Goal: Information Seeking & Learning: Learn about a topic

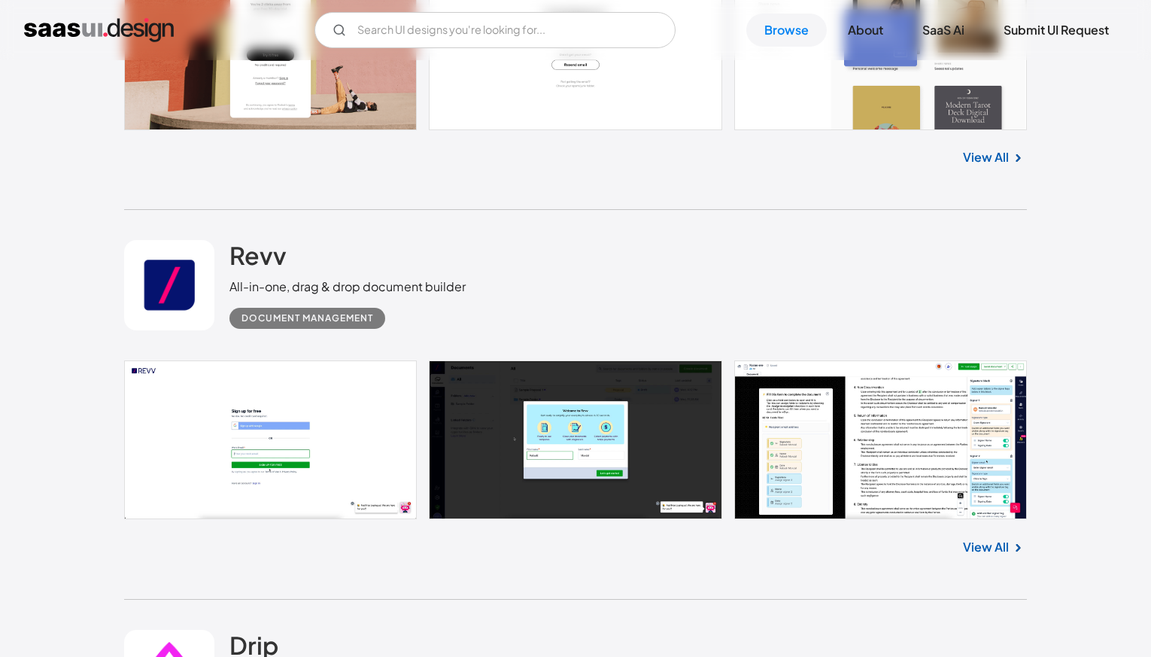
scroll to position [1163, 0]
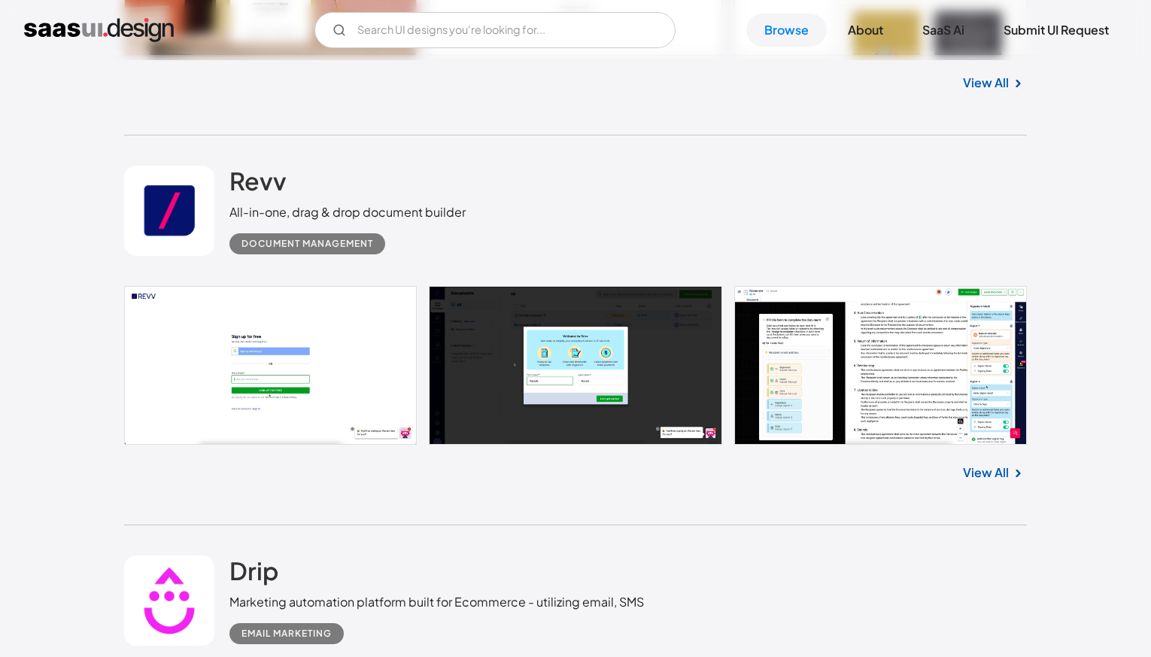
click at [924, 366] on link at bounding box center [575, 365] width 903 height 159
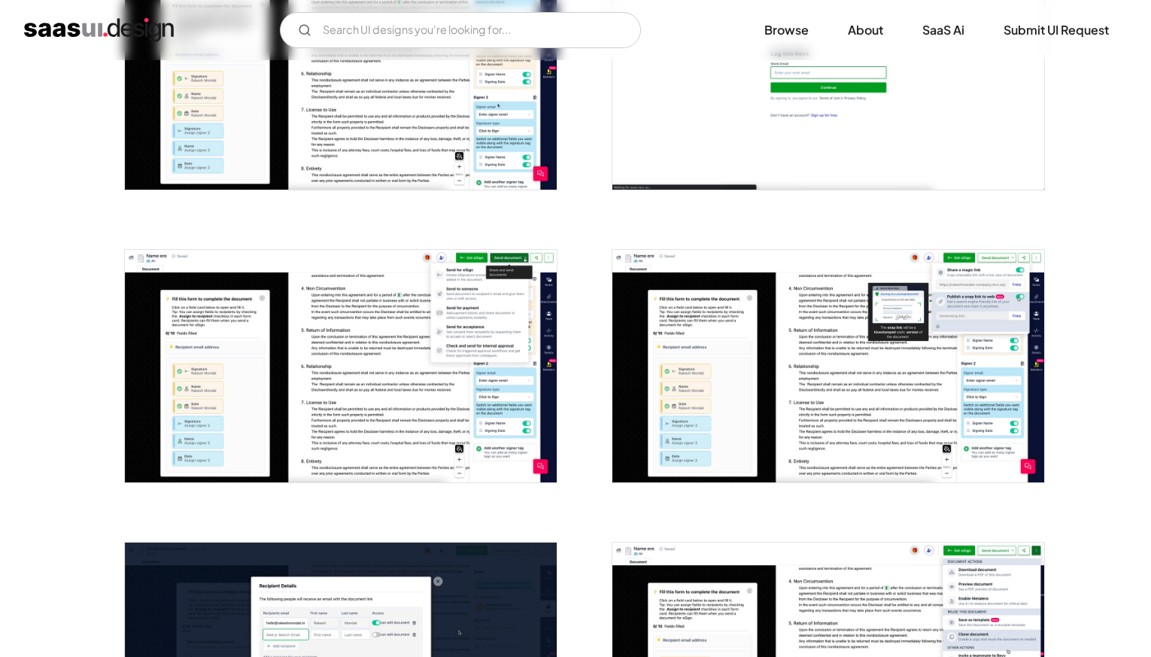
scroll to position [720, 0]
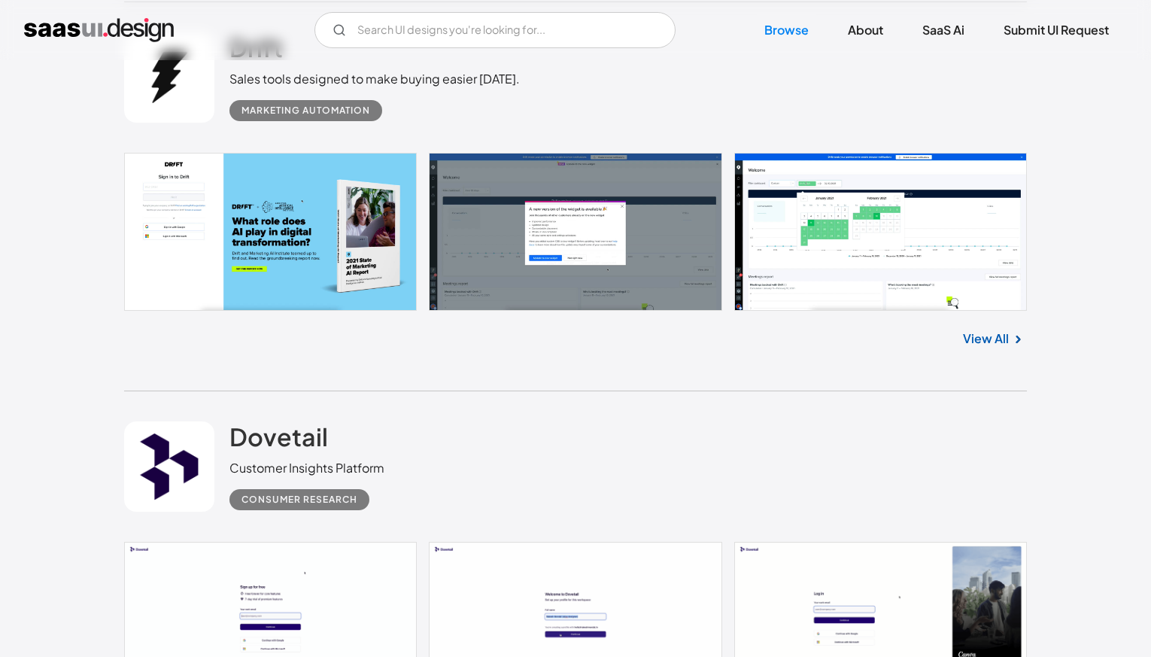
scroll to position [2512, 0]
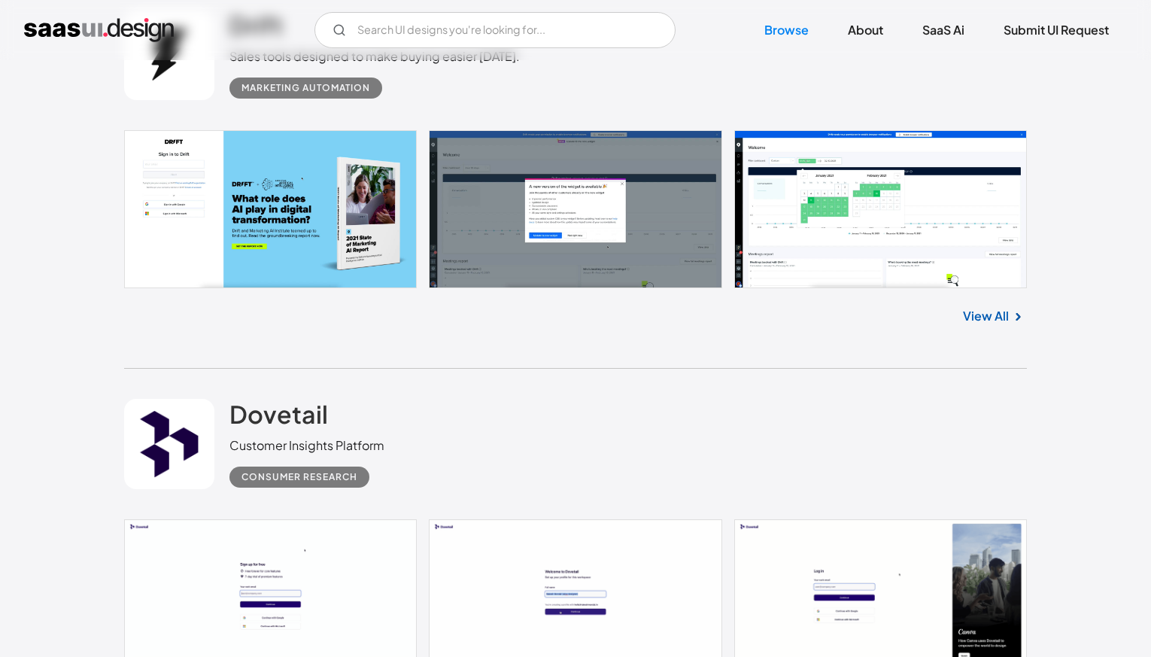
click at [1000, 321] on link "View All" at bounding box center [986, 316] width 46 height 18
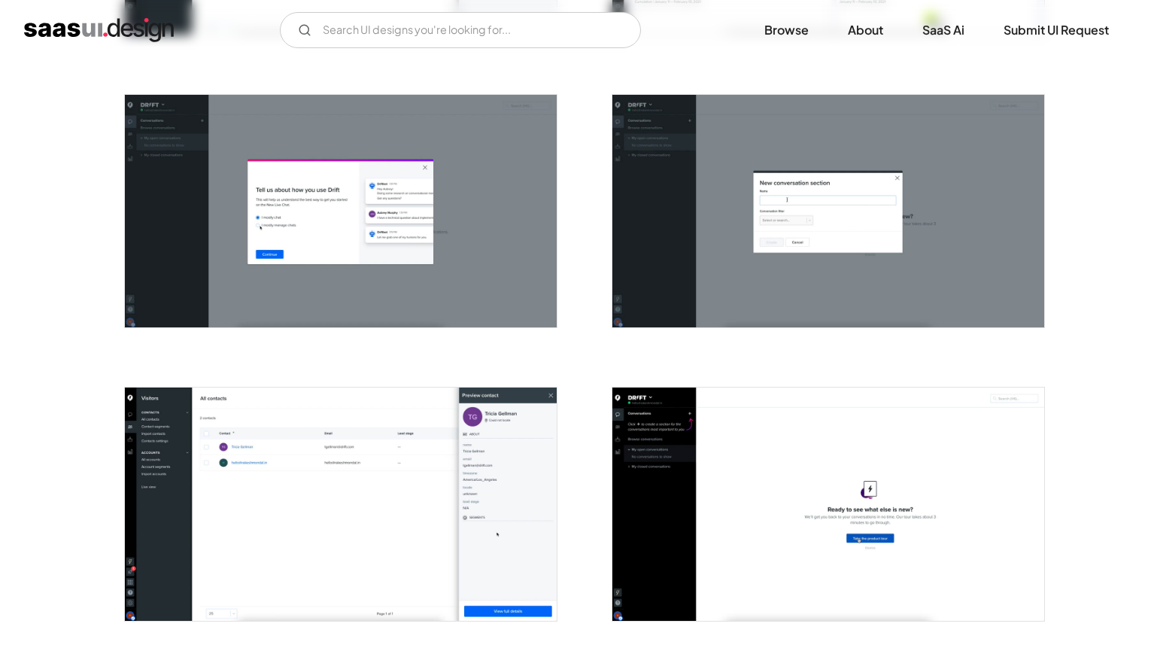
scroll to position [1724, 0]
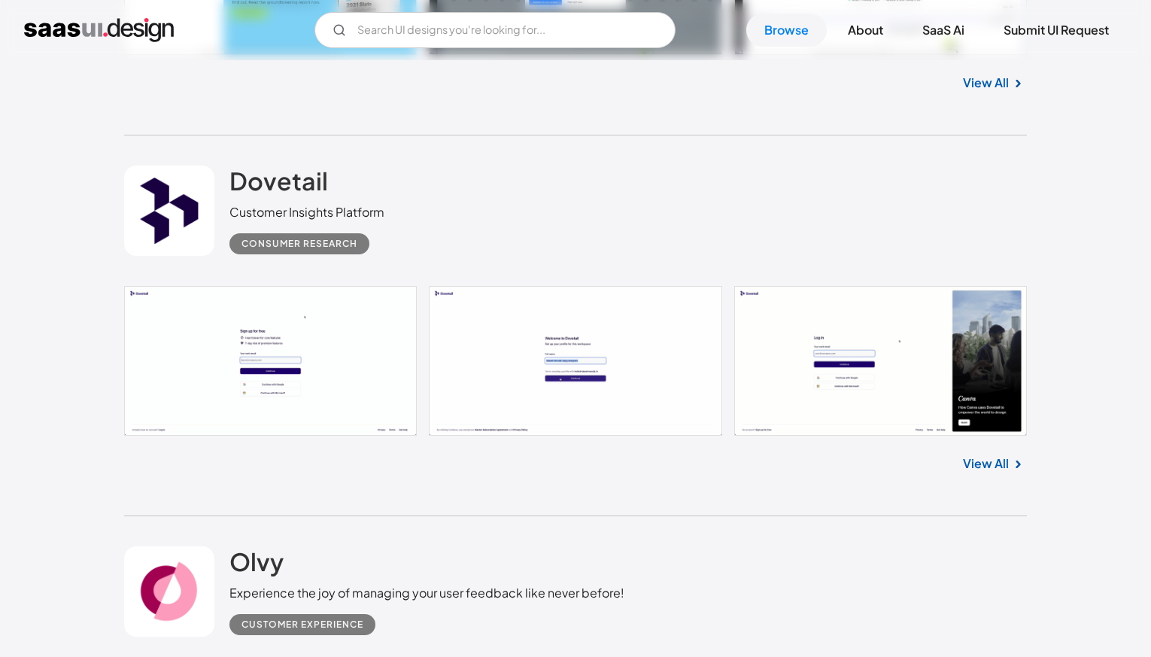
scroll to position [2751, 0]
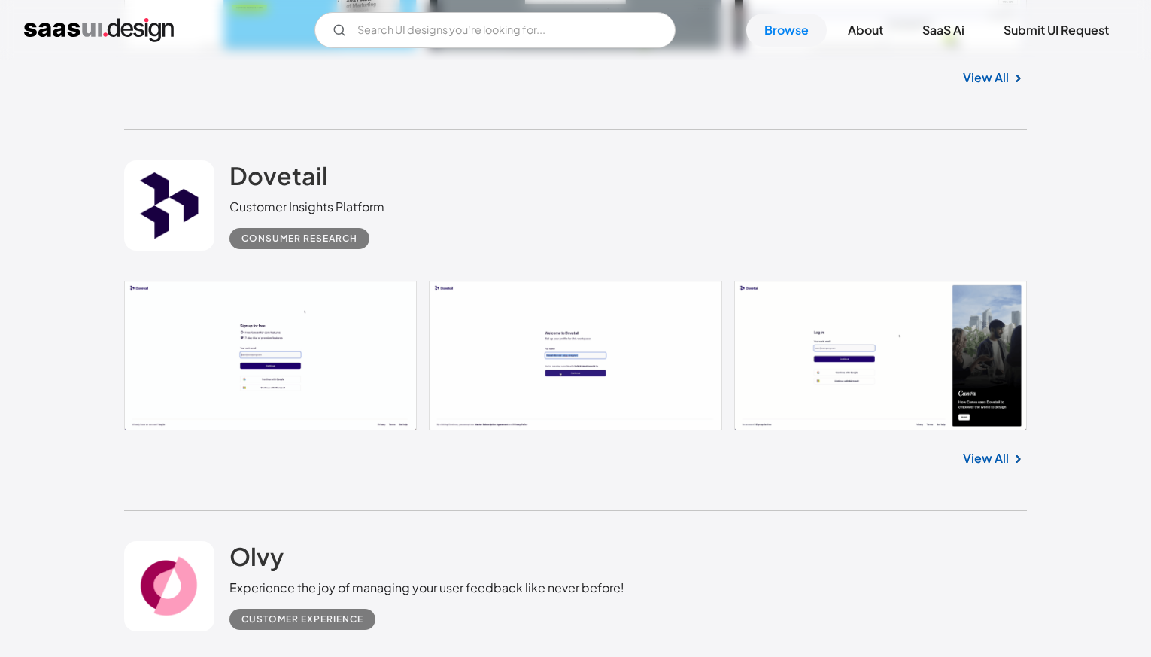
click at [982, 457] on link "View All" at bounding box center [986, 458] width 46 height 18
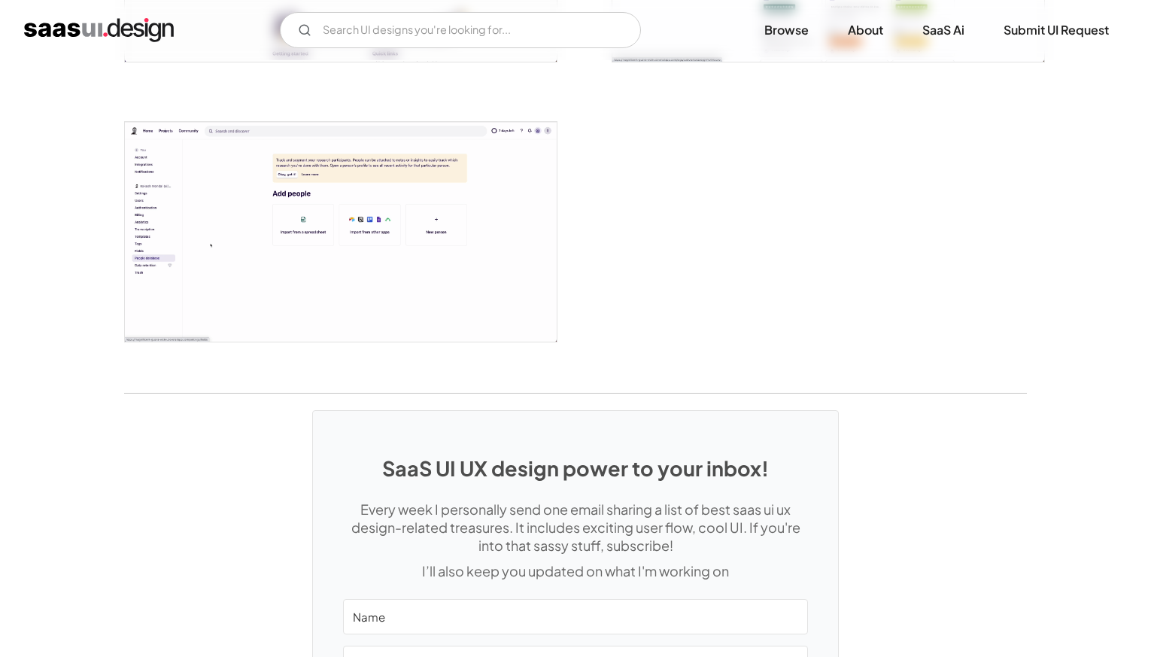
scroll to position [3140, 0]
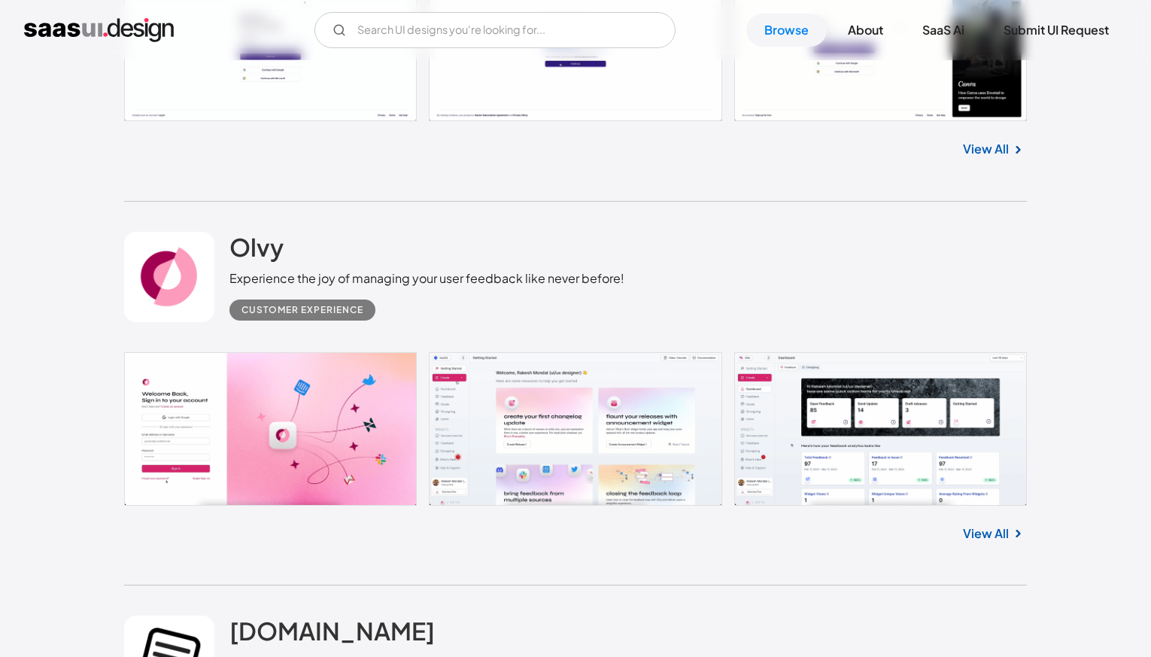
scroll to position [3258, 0]
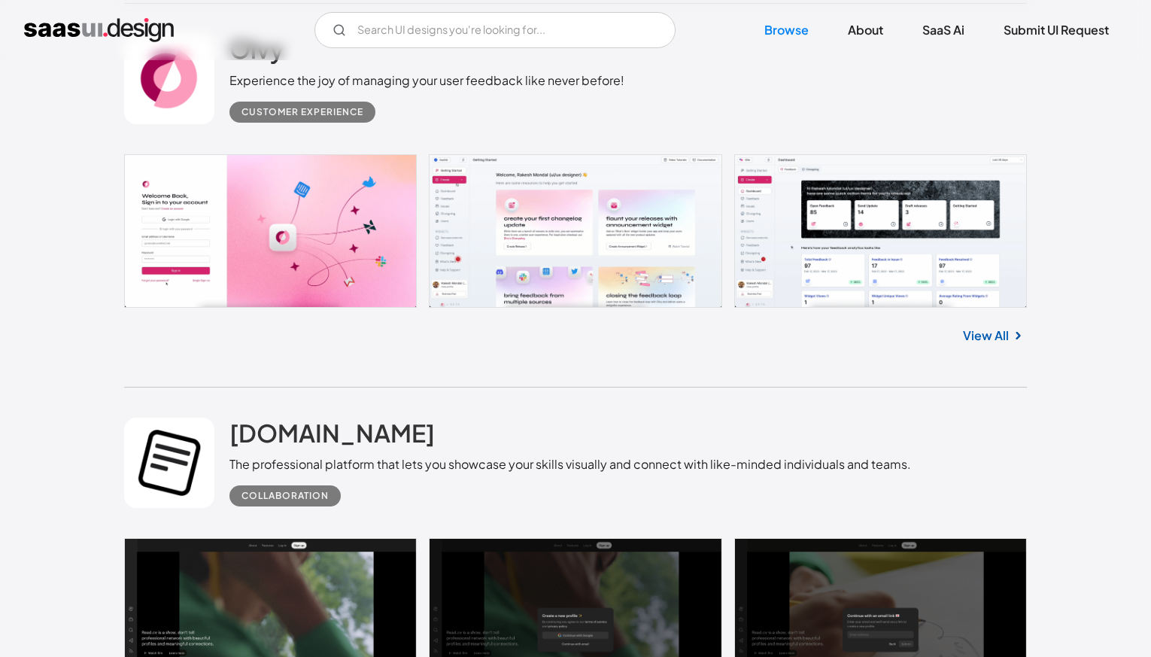
click at [988, 350] on div "View All" at bounding box center [575, 333] width 903 height 50
click at [987, 345] on link "View All" at bounding box center [986, 336] width 46 height 18
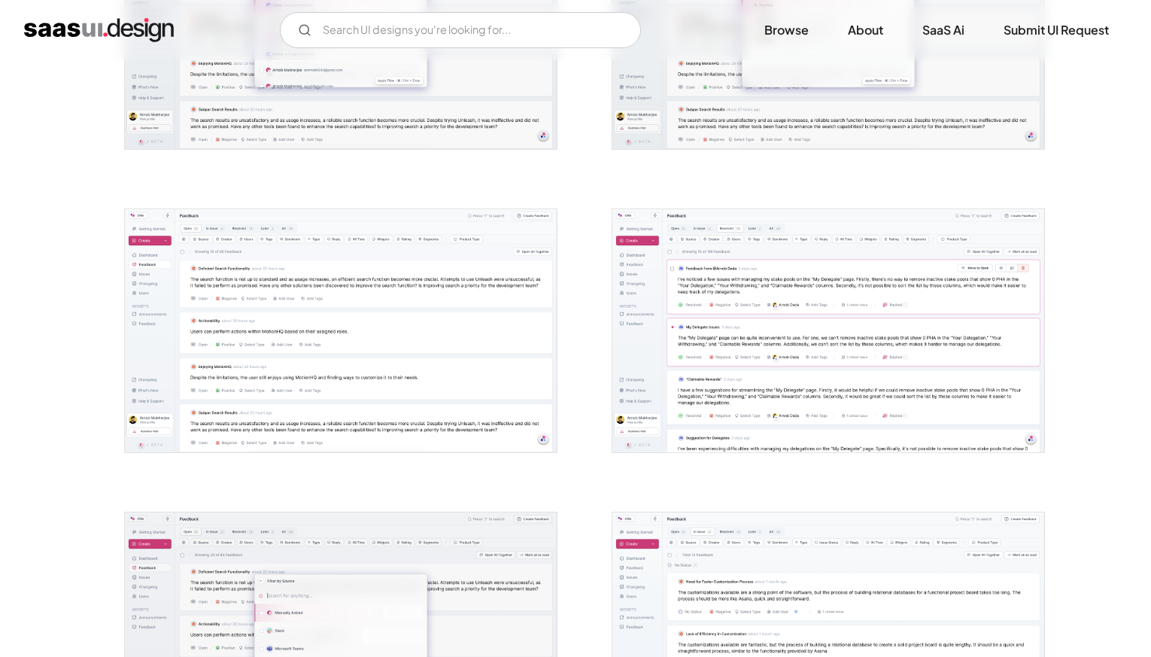
scroll to position [2982, 0]
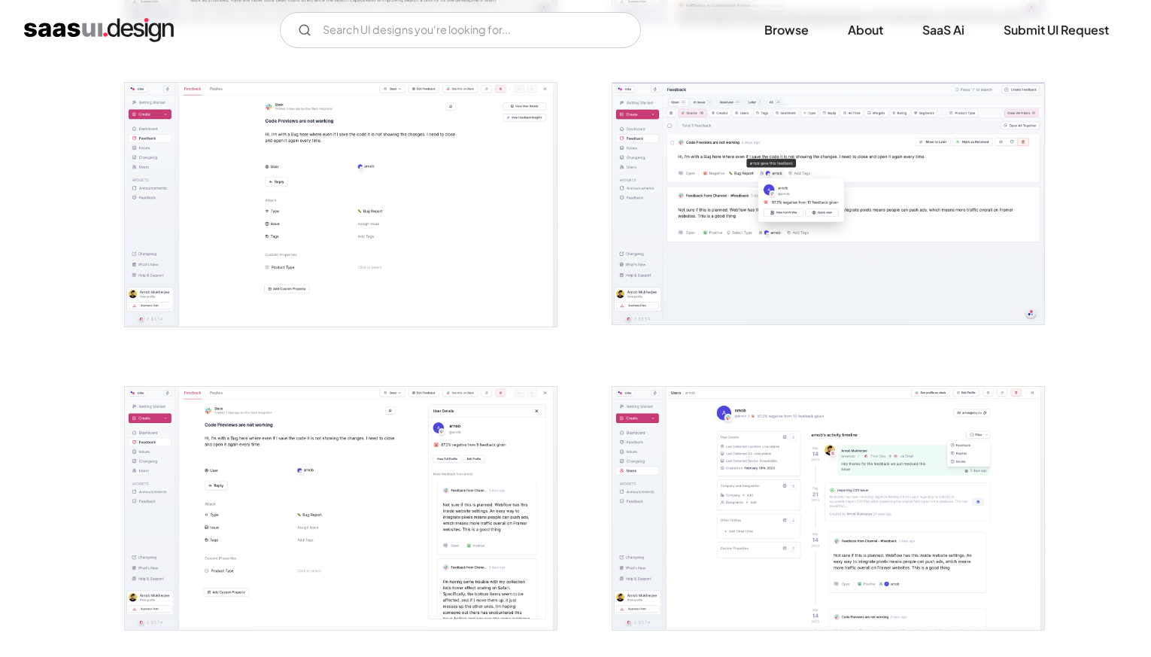
click at [874, 295] on img "open lightbox" at bounding box center [828, 204] width 432 height 242
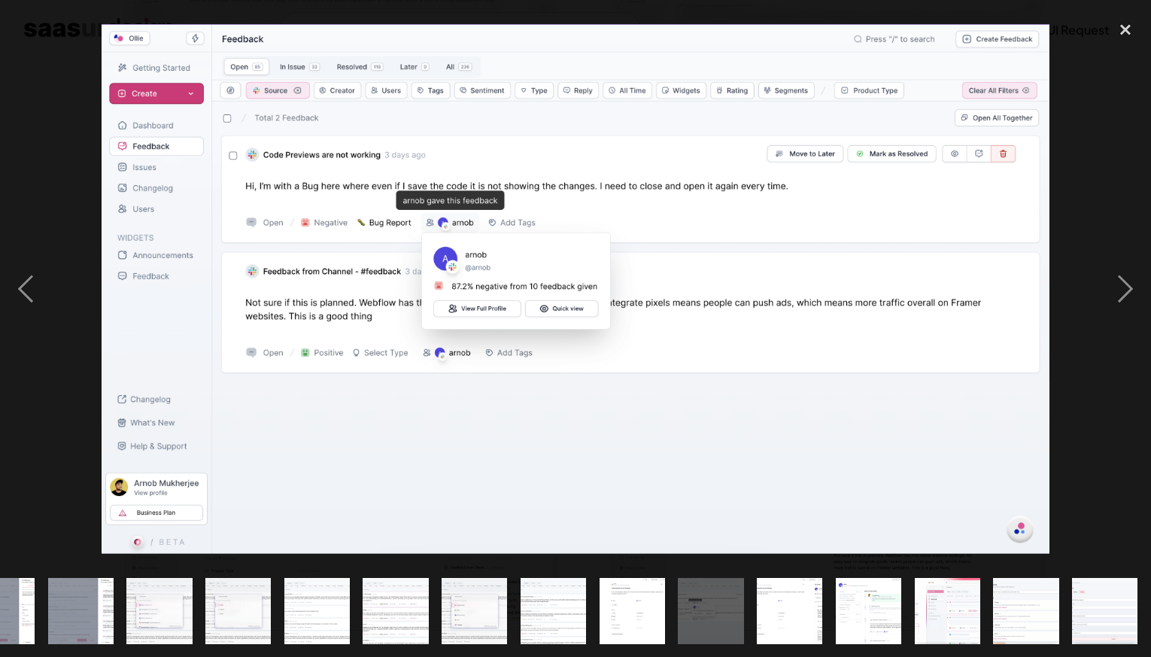
scroll to position [0, 832]
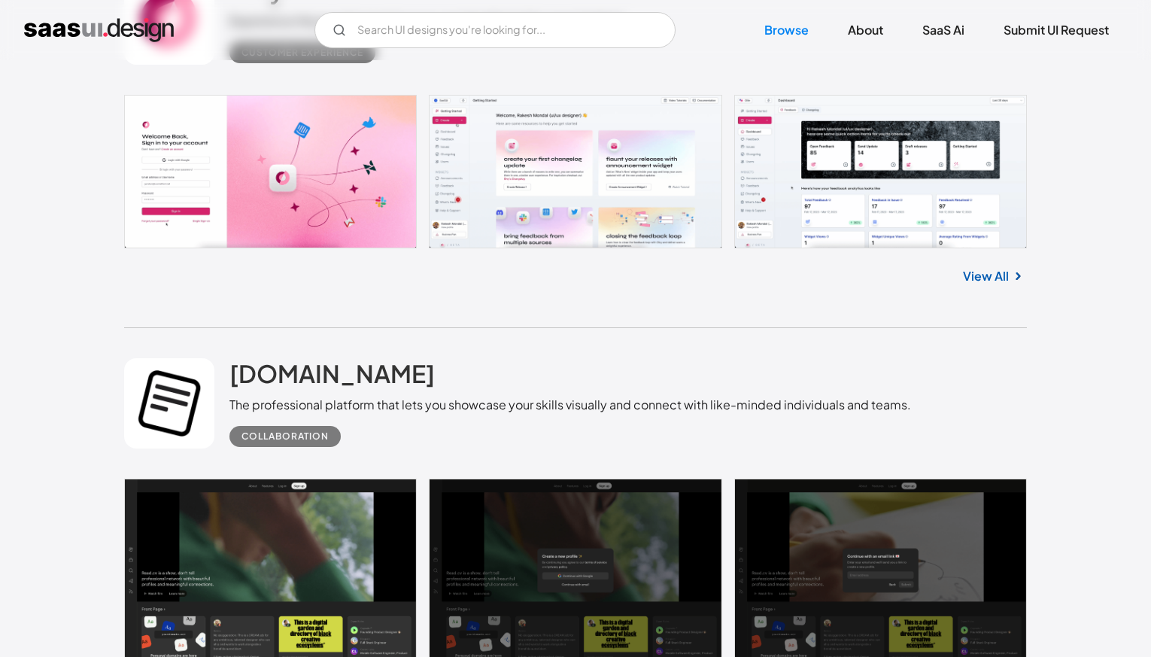
scroll to position [3586, 0]
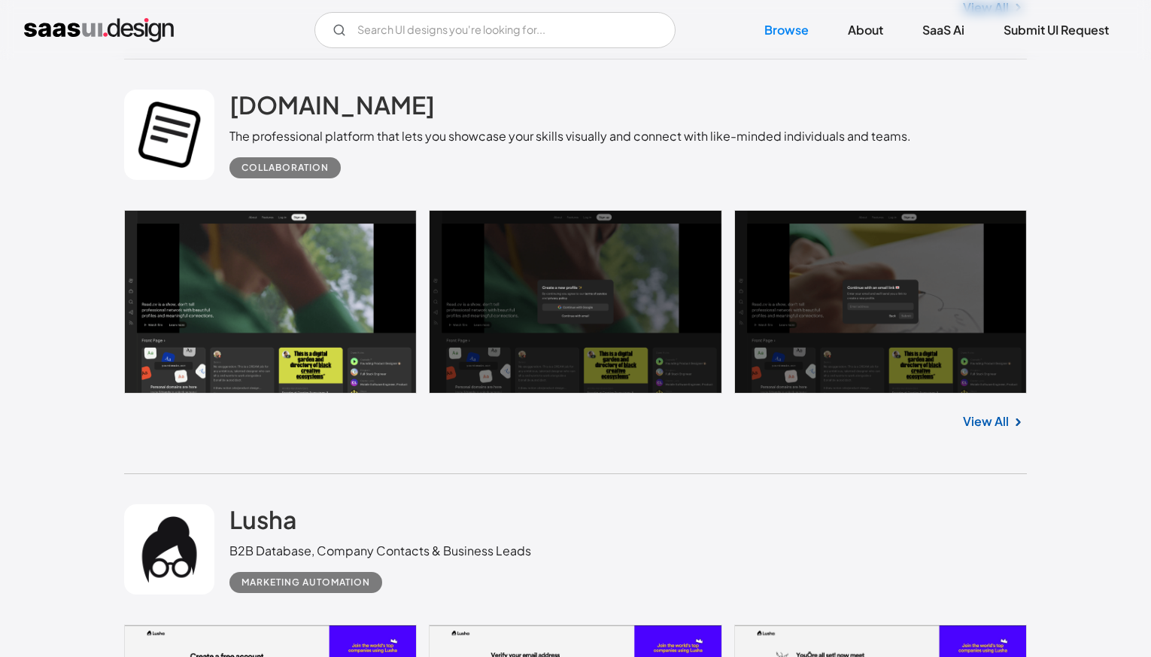
click at [999, 427] on link "View All" at bounding box center [986, 421] width 46 height 18
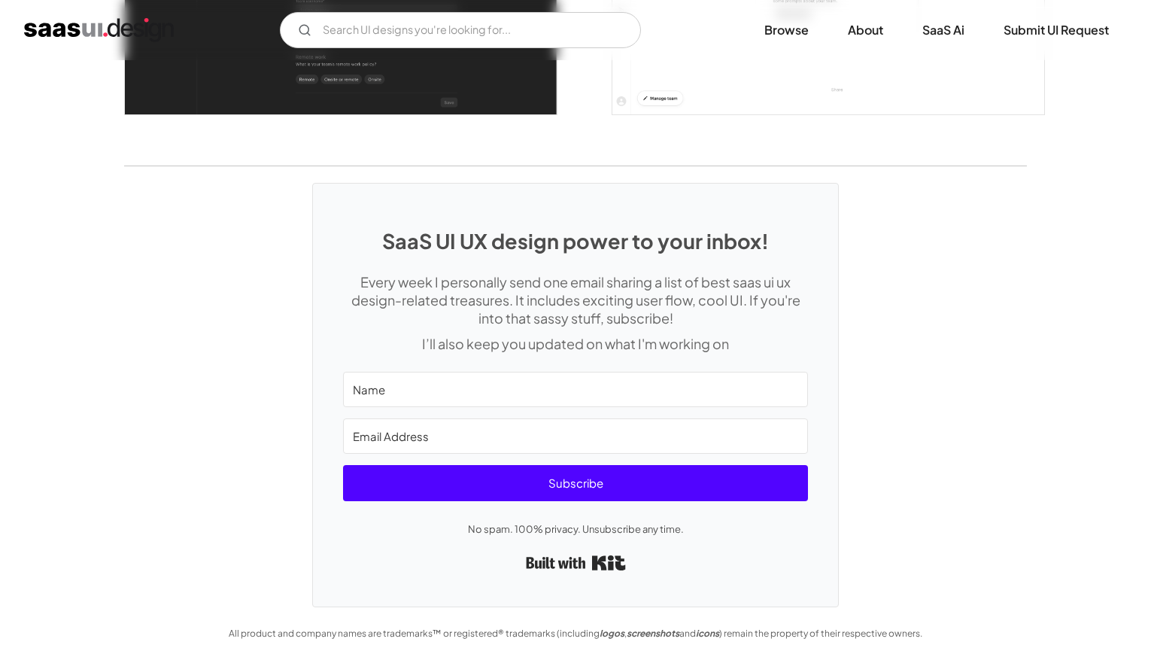
scroll to position [3826, 0]
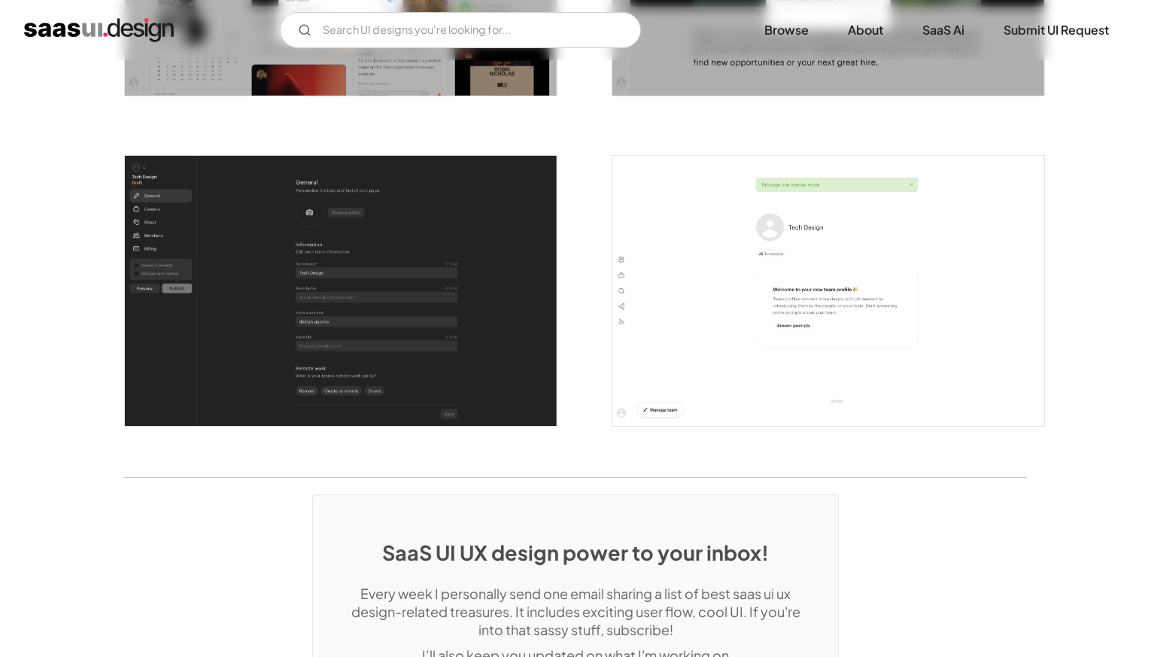
click at [387, 363] on img "open lightbox" at bounding box center [341, 291] width 432 height 270
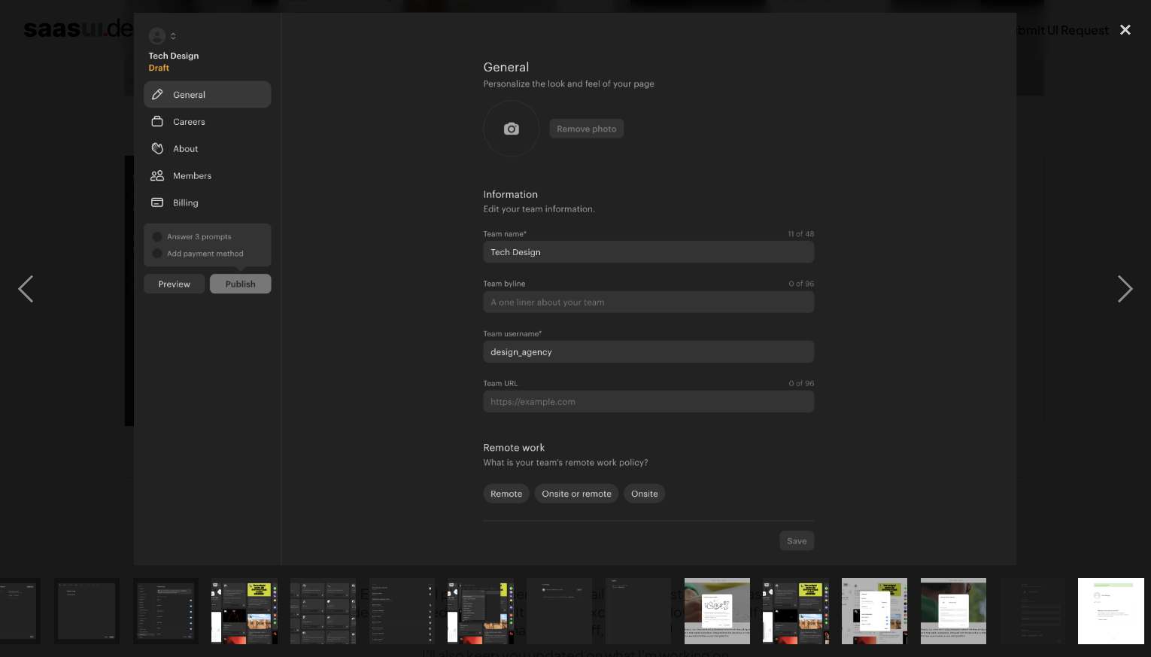
scroll to position [0, 753]
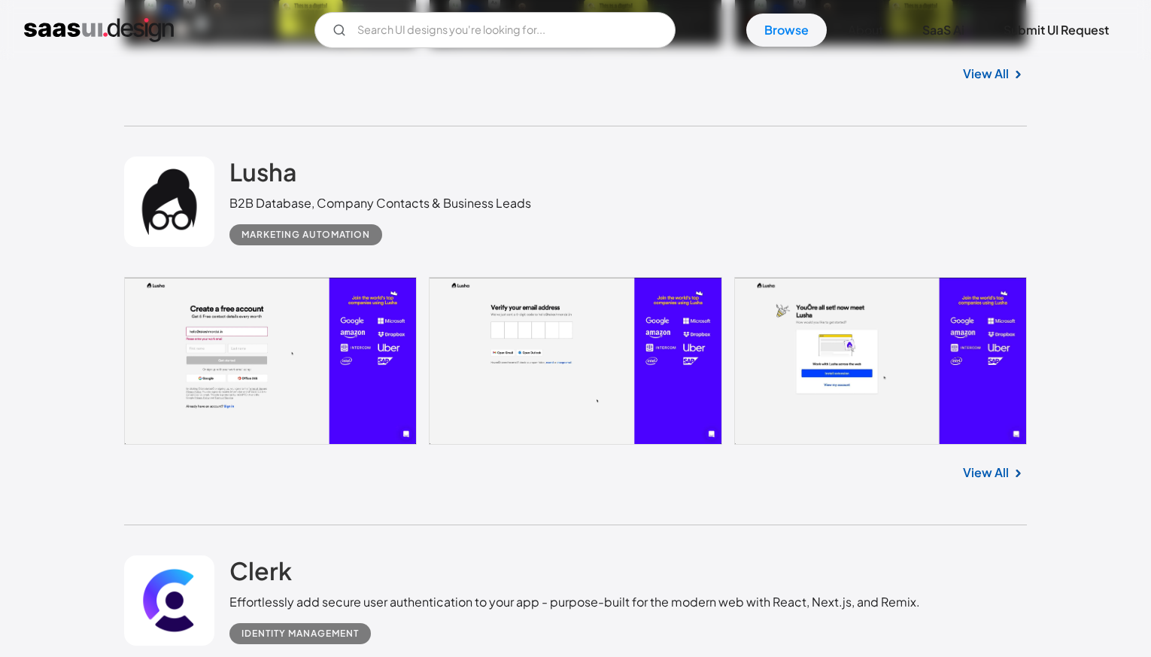
scroll to position [3958, 0]
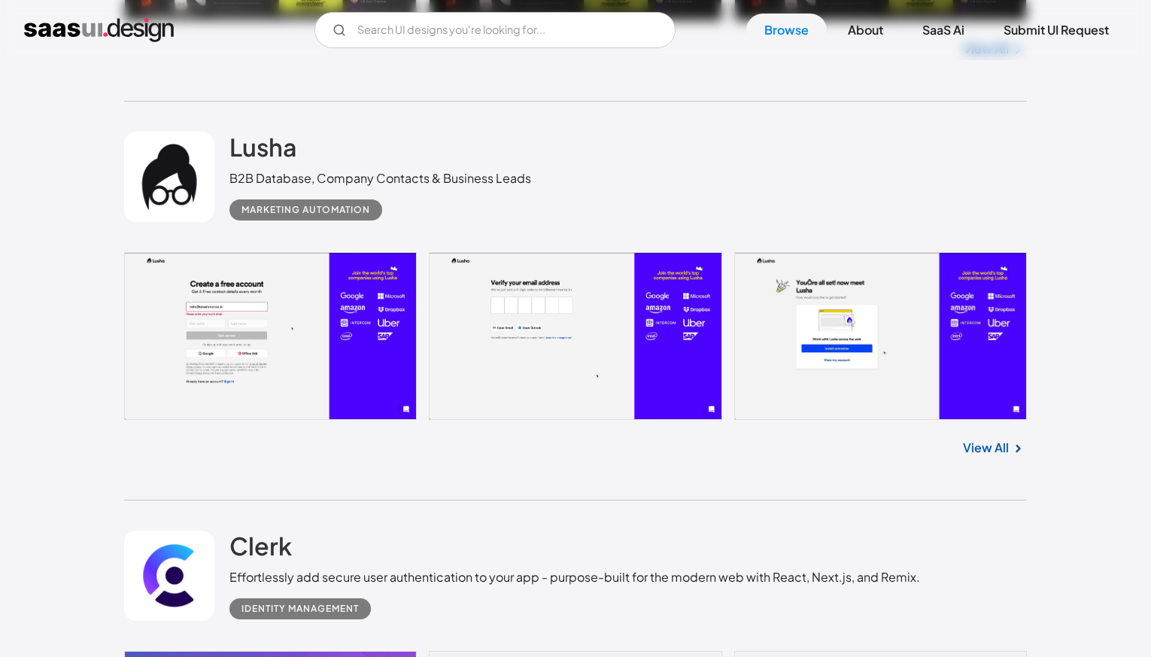
click at [1004, 449] on link "View All" at bounding box center [986, 448] width 46 height 18
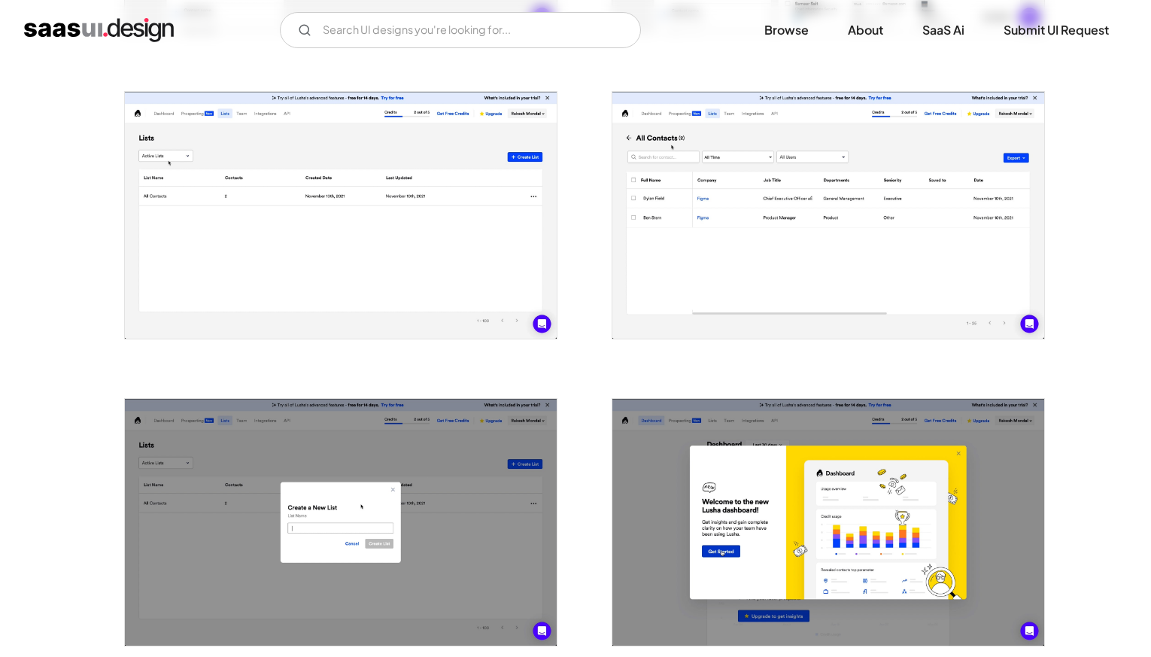
scroll to position [1112, 0]
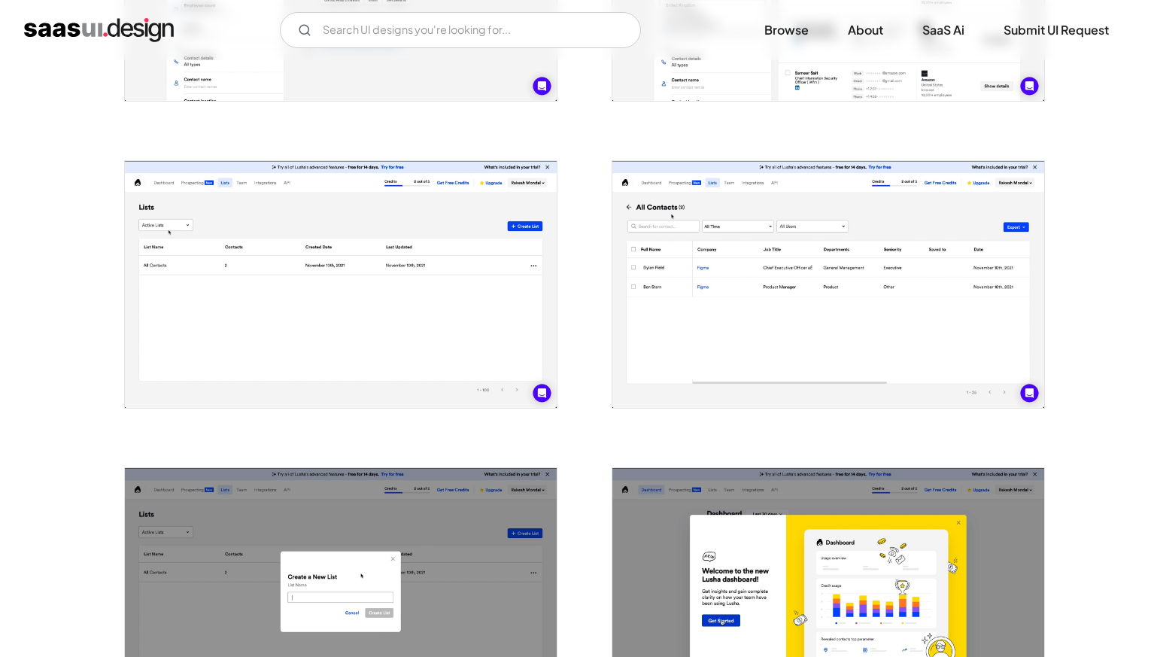
click at [757, 303] on img "open lightbox" at bounding box center [828, 284] width 432 height 247
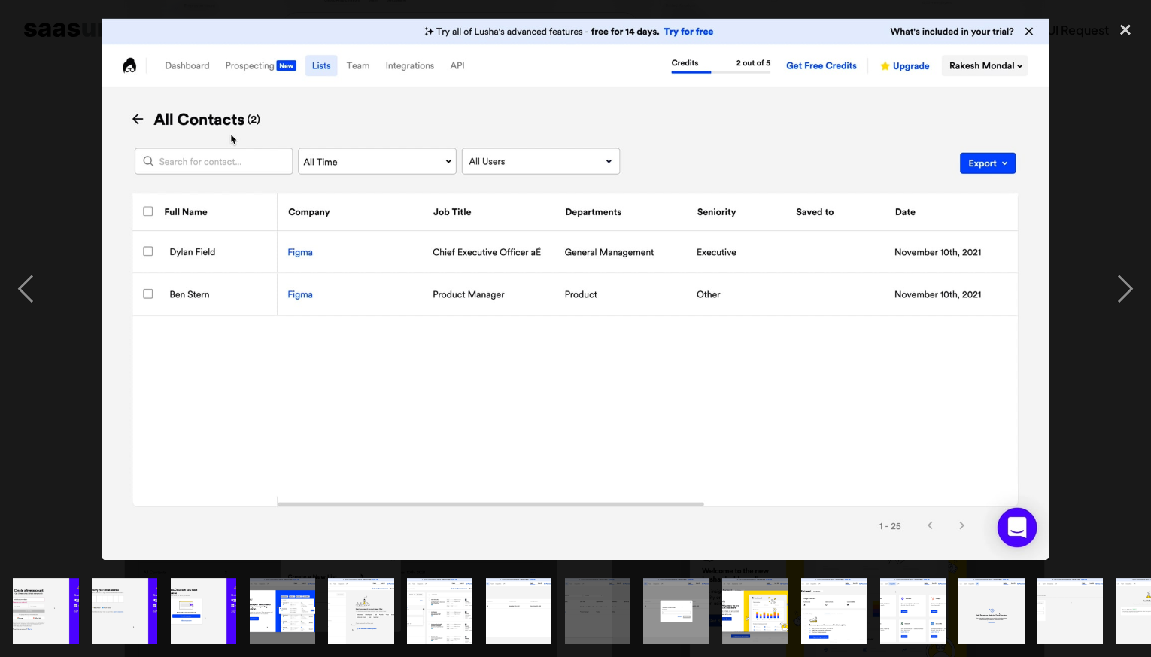
click at [291, 613] on img "show item 4 of 21" at bounding box center [282, 610] width 115 height 65
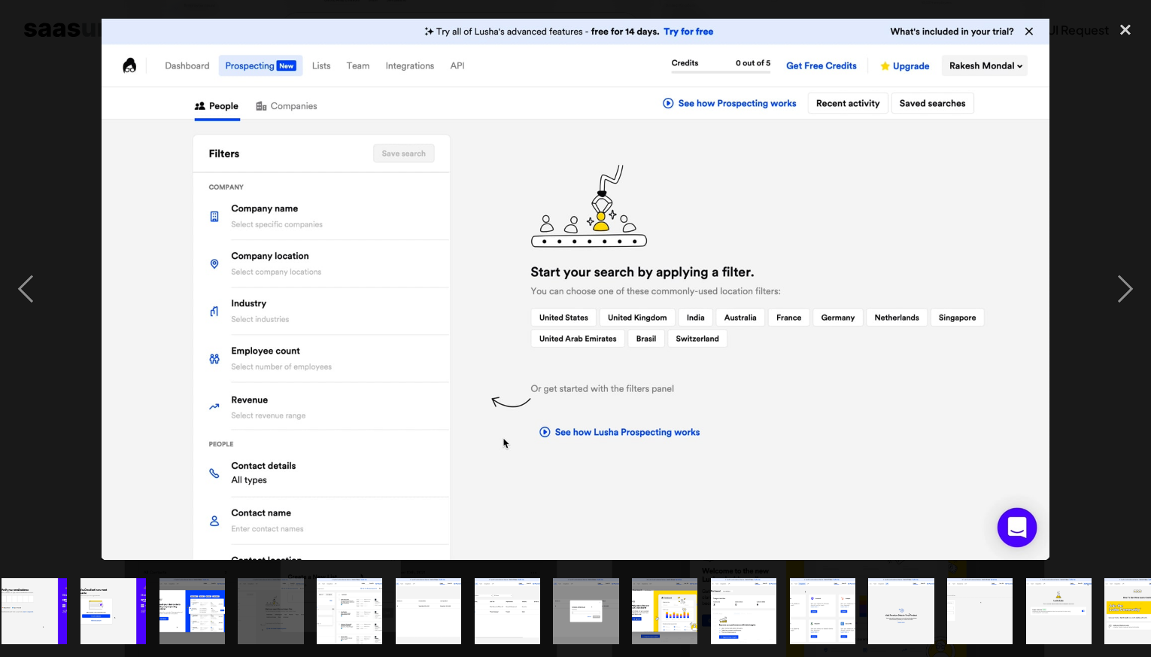
scroll to position [0, 120]
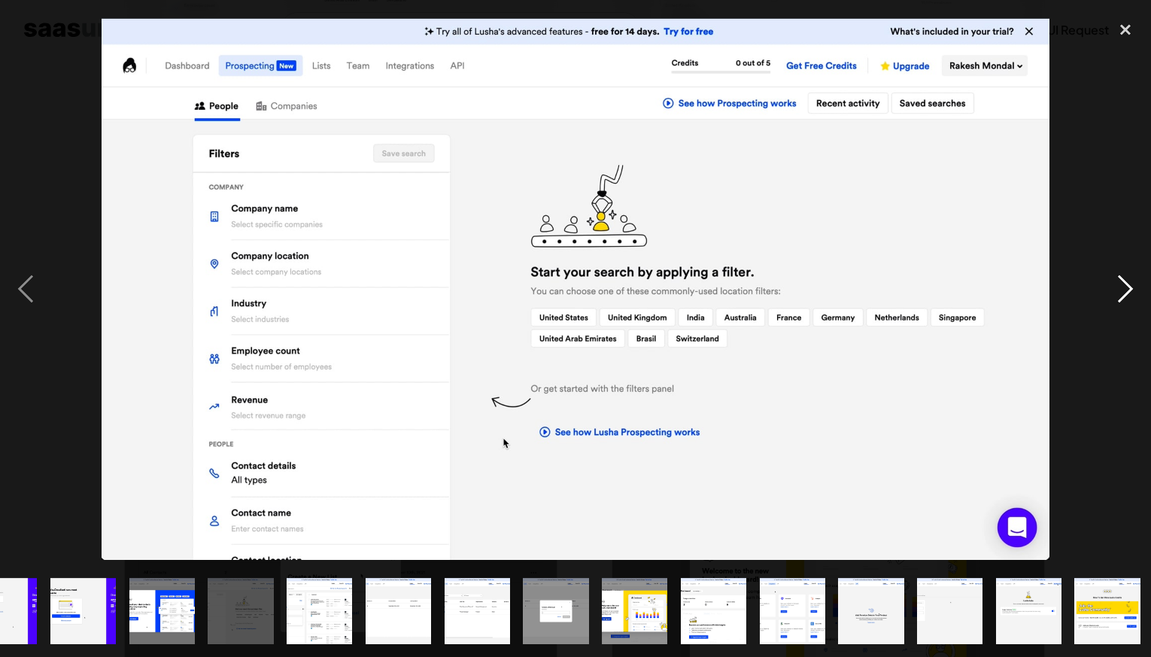
click at [1119, 298] on div "next image" at bounding box center [1125, 288] width 51 height 551
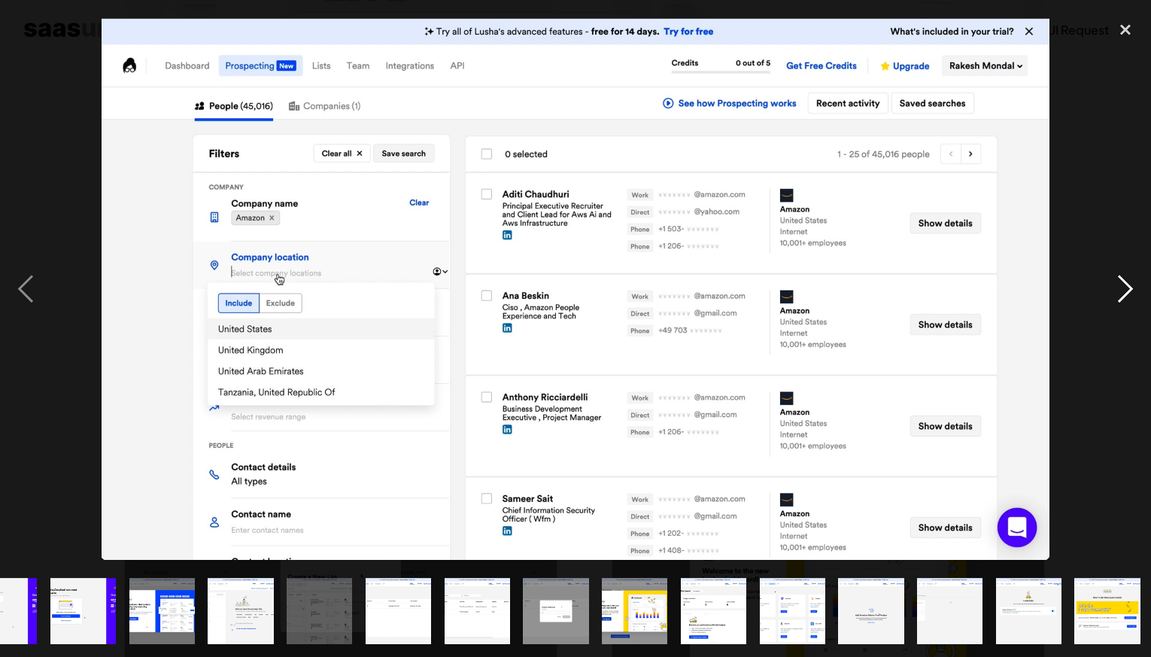
click at [1119, 298] on div "next image" at bounding box center [1125, 288] width 51 height 551
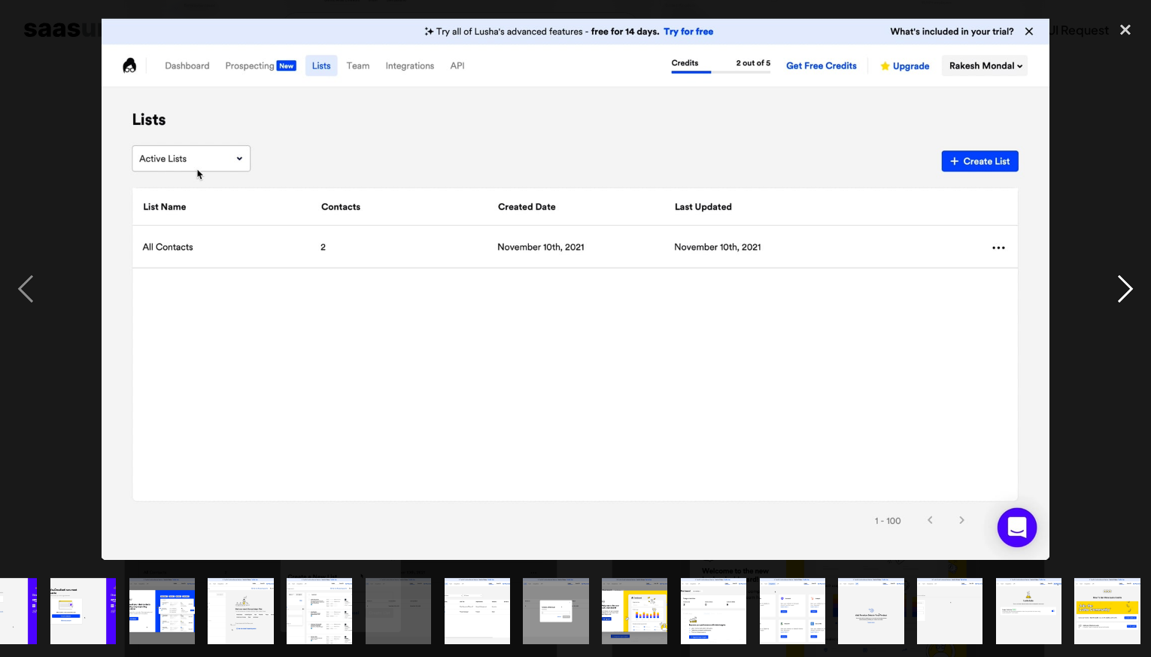
click at [1119, 299] on div "next image" at bounding box center [1125, 288] width 51 height 551
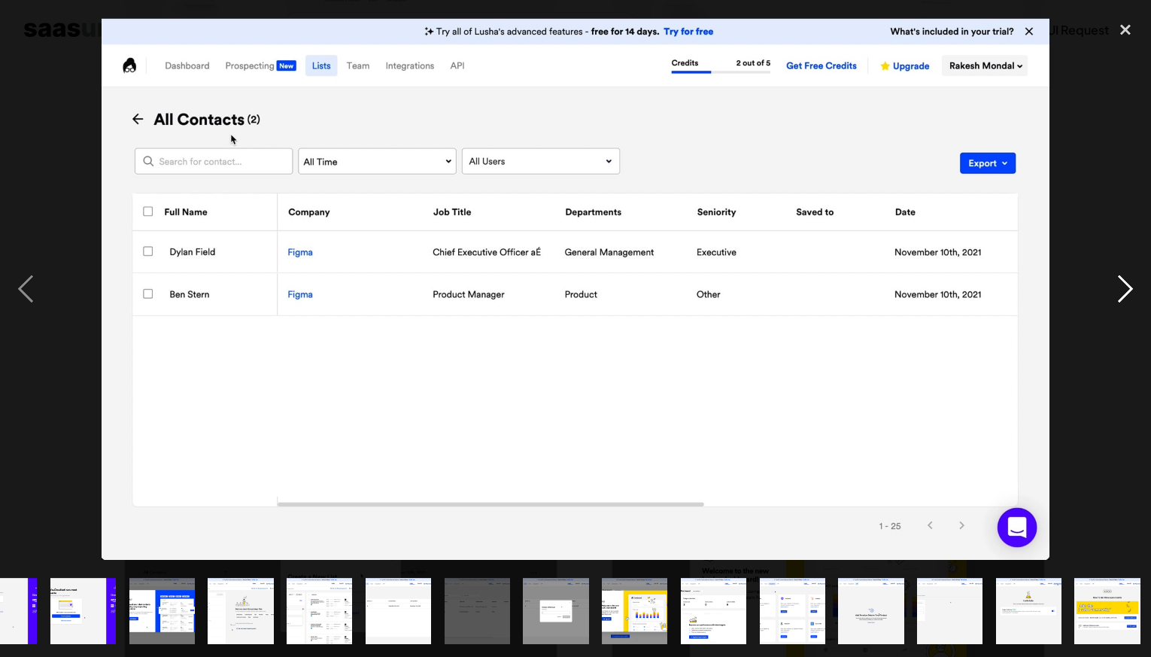
click at [1119, 299] on div "next image" at bounding box center [1125, 288] width 51 height 551
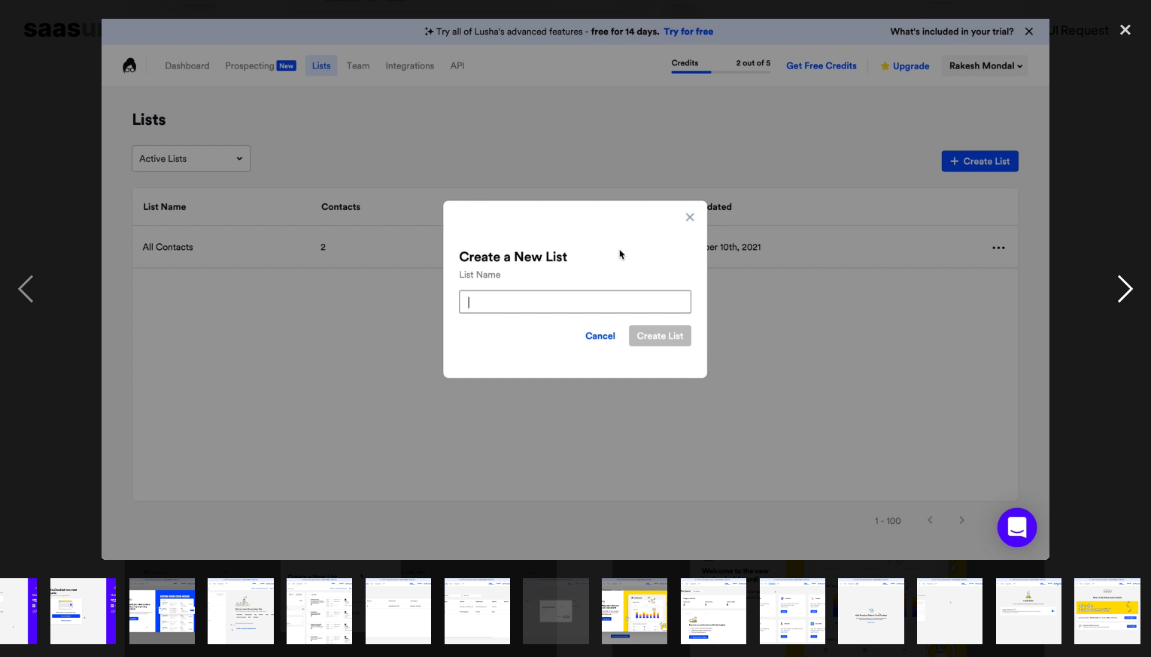
click at [1119, 299] on div "next image" at bounding box center [1125, 288] width 51 height 551
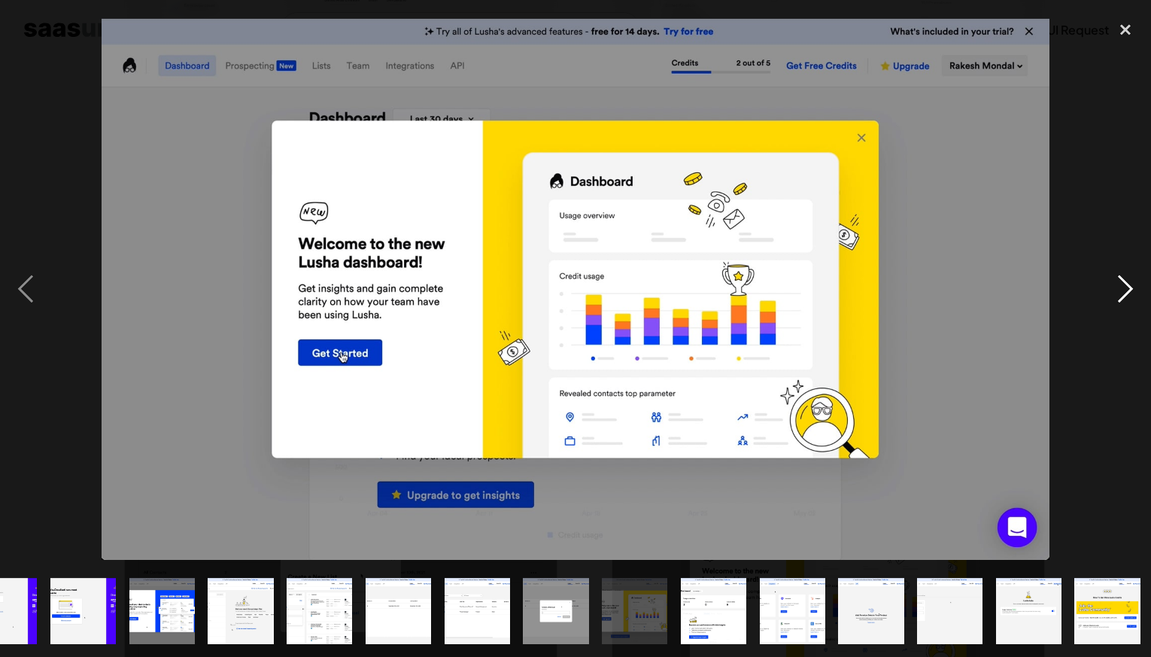
click at [1119, 299] on div "next image" at bounding box center [1125, 288] width 51 height 551
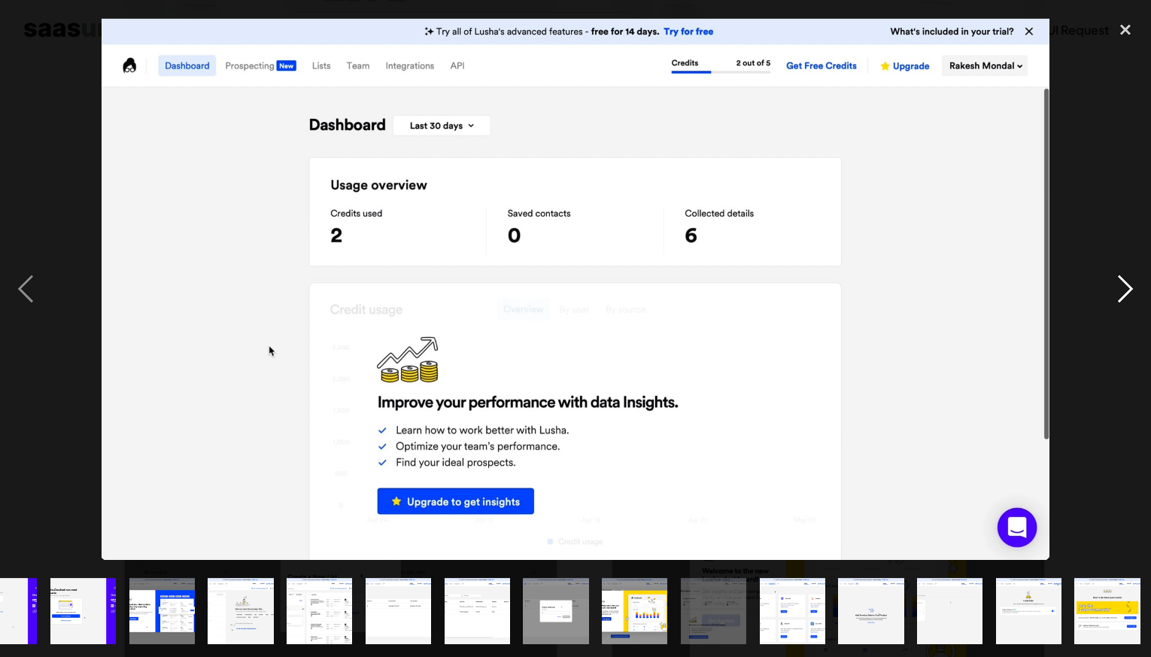
click at [1119, 299] on div "next image" at bounding box center [1125, 288] width 51 height 551
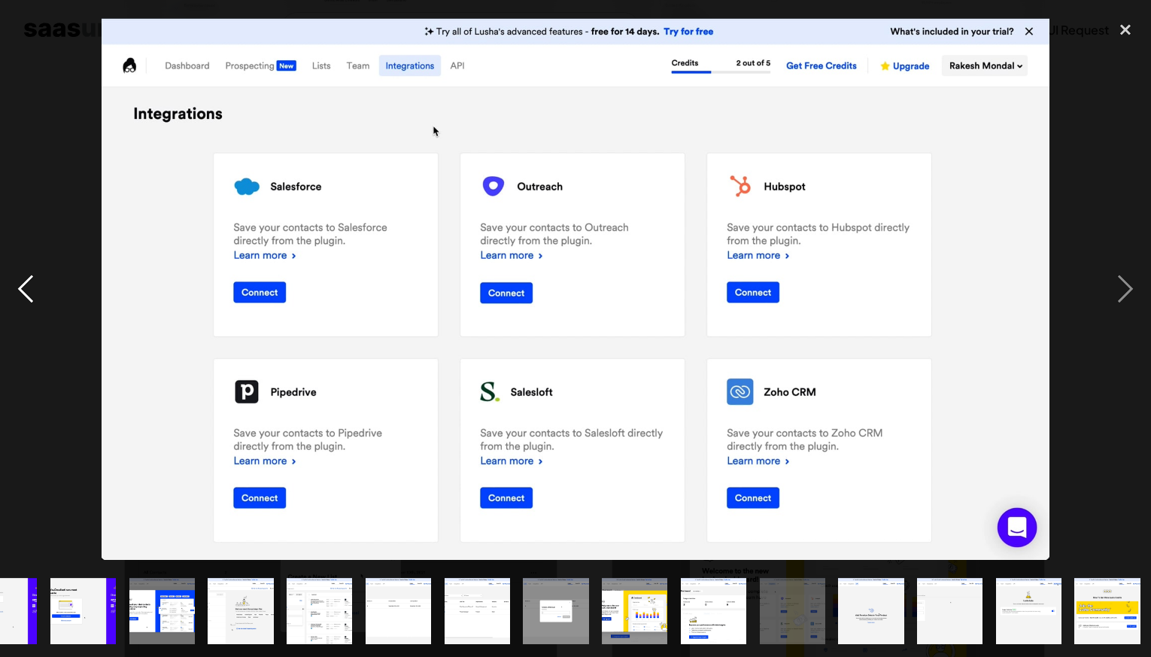
click at [24, 293] on div "previous image" at bounding box center [25, 288] width 51 height 551
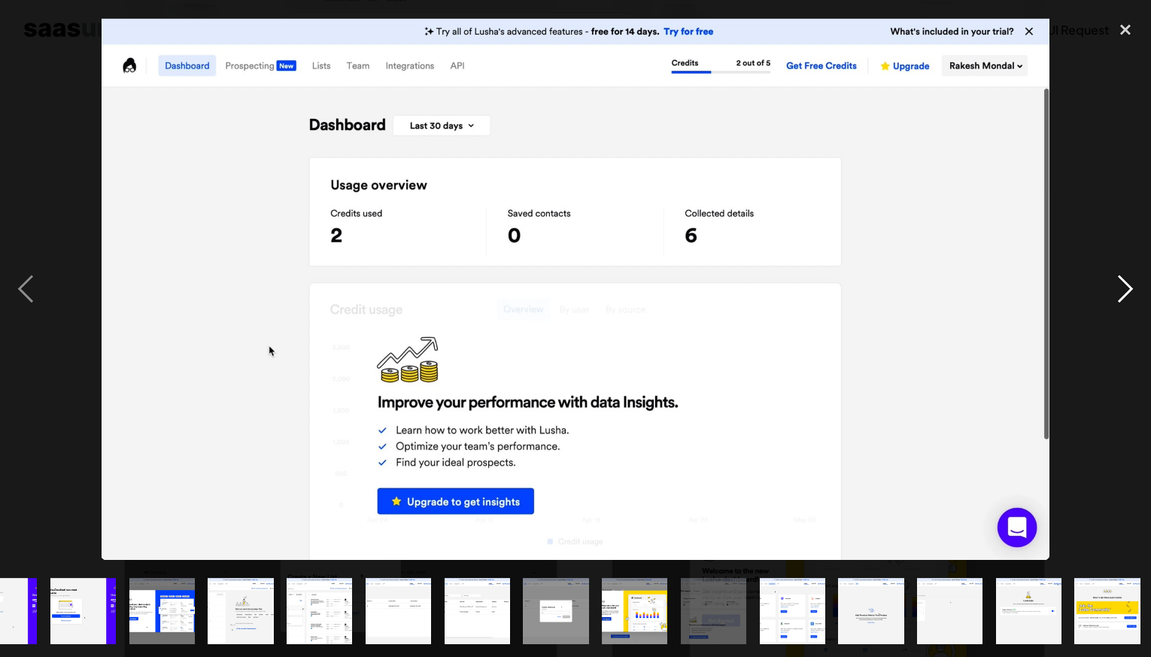
click at [1123, 299] on div "next image" at bounding box center [1125, 288] width 51 height 551
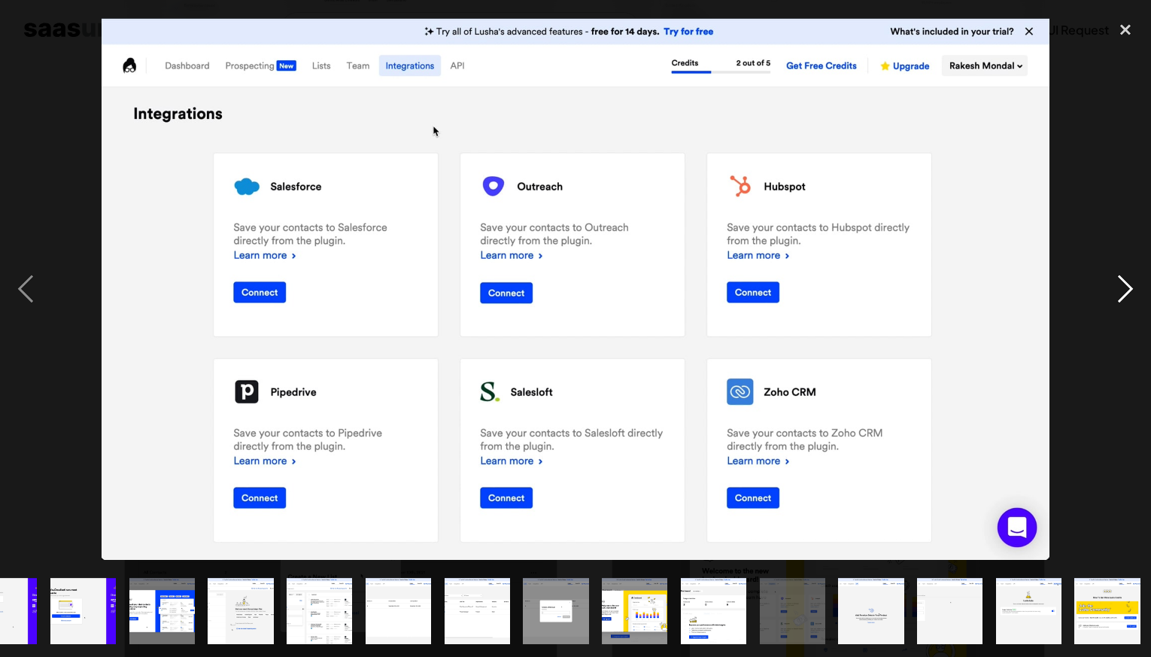
click at [1123, 299] on div "next image" at bounding box center [1125, 288] width 51 height 551
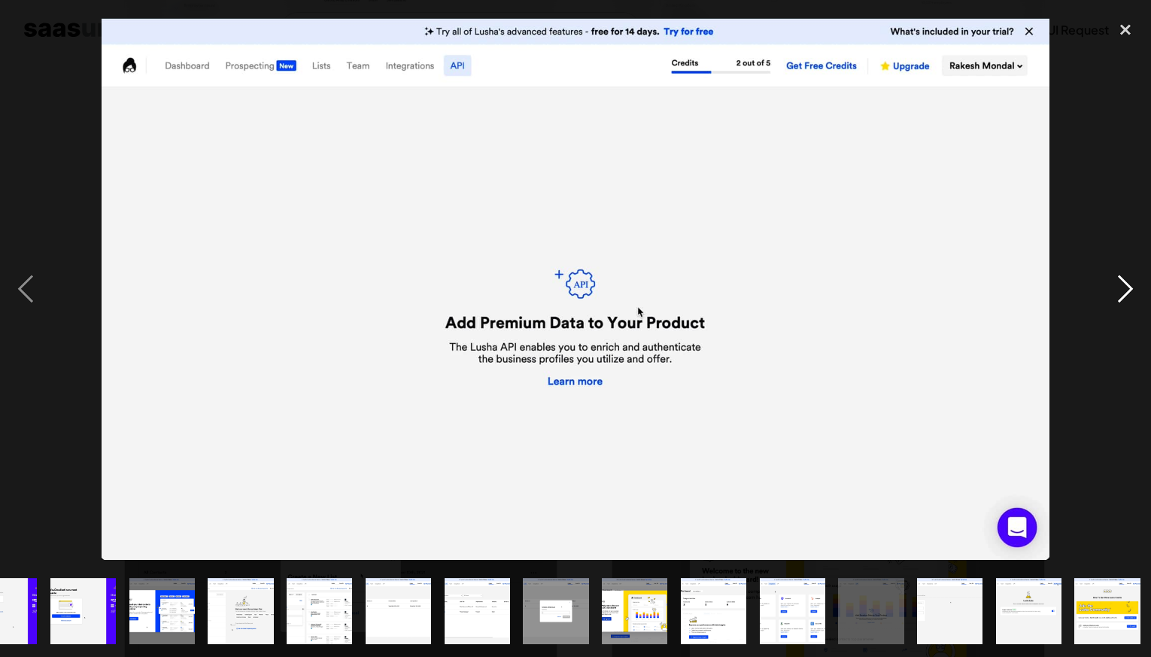
click at [1123, 299] on div "next image" at bounding box center [1125, 288] width 51 height 551
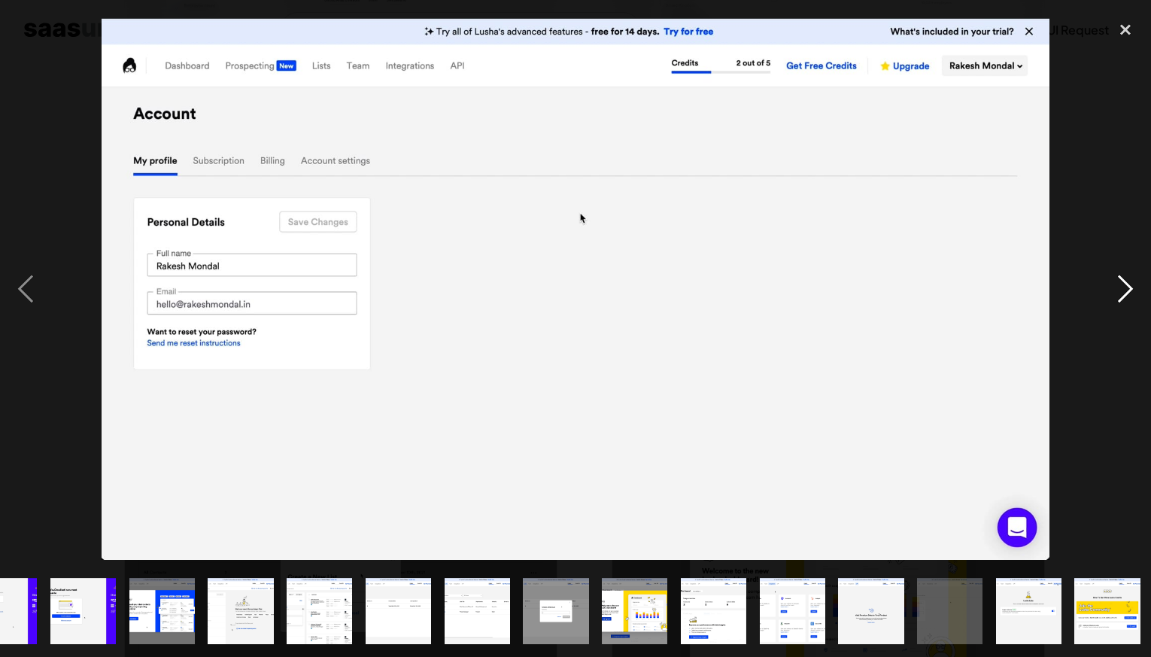
click at [1123, 299] on div "next image" at bounding box center [1125, 288] width 51 height 551
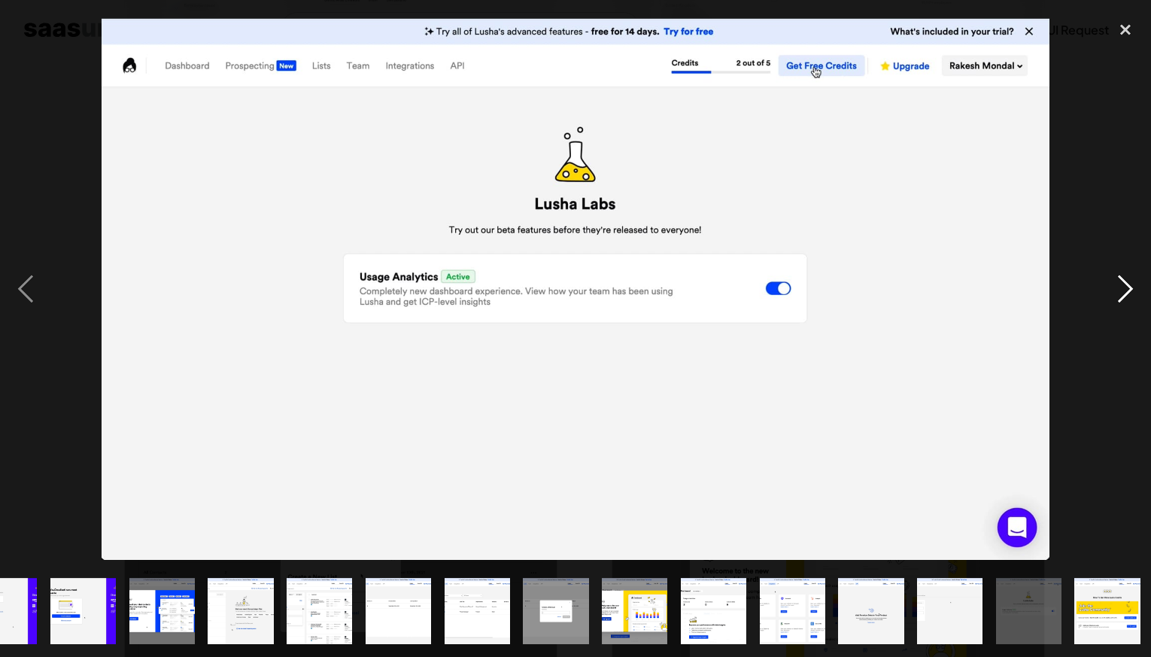
click at [1123, 299] on div "next image" at bounding box center [1125, 288] width 51 height 551
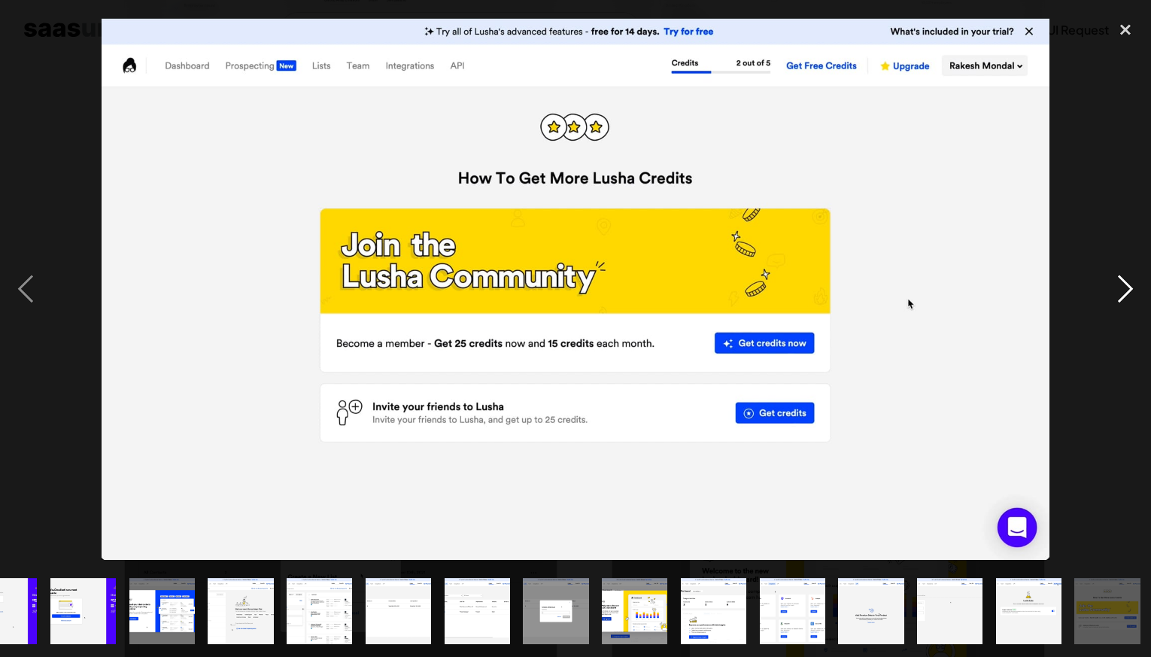
click at [1123, 299] on div "next image" at bounding box center [1125, 288] width 51 height 551
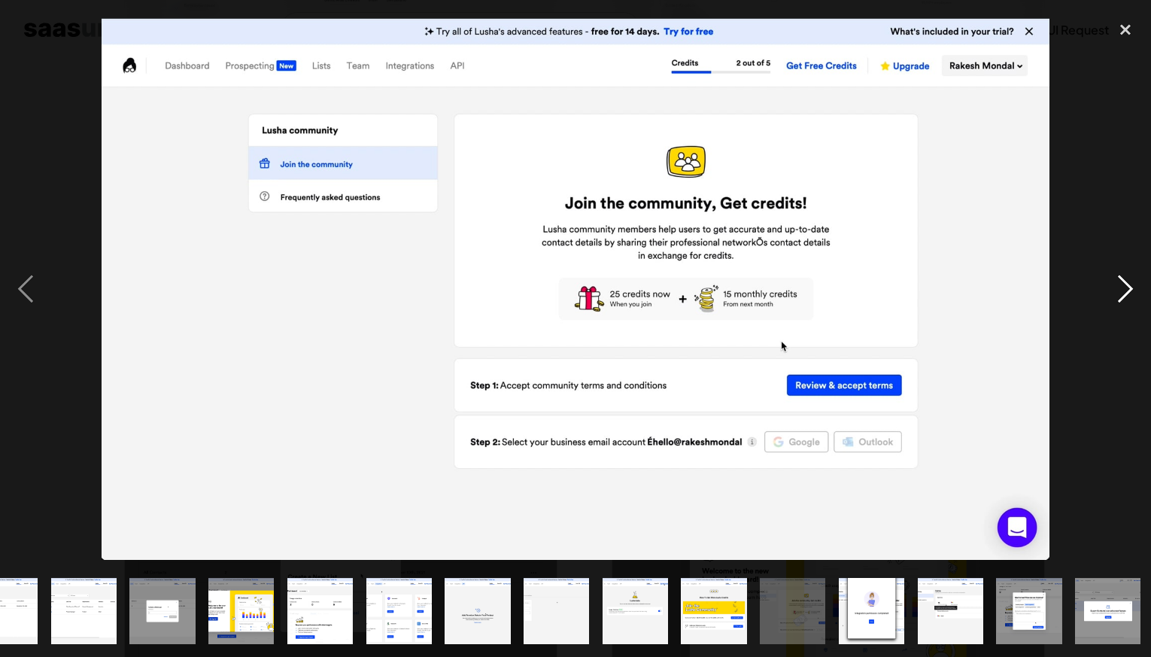
scroll to position [0, 517]
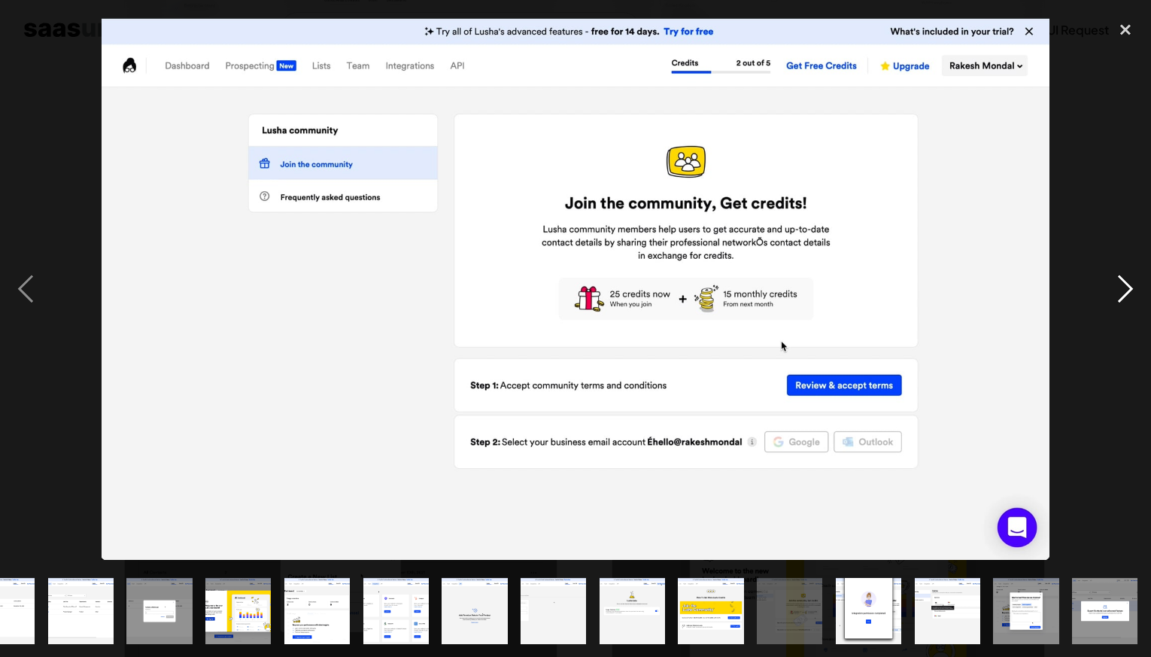
click at [1123, 299] on div "next image" at bounding box center [1125, 288] width 51 height 551
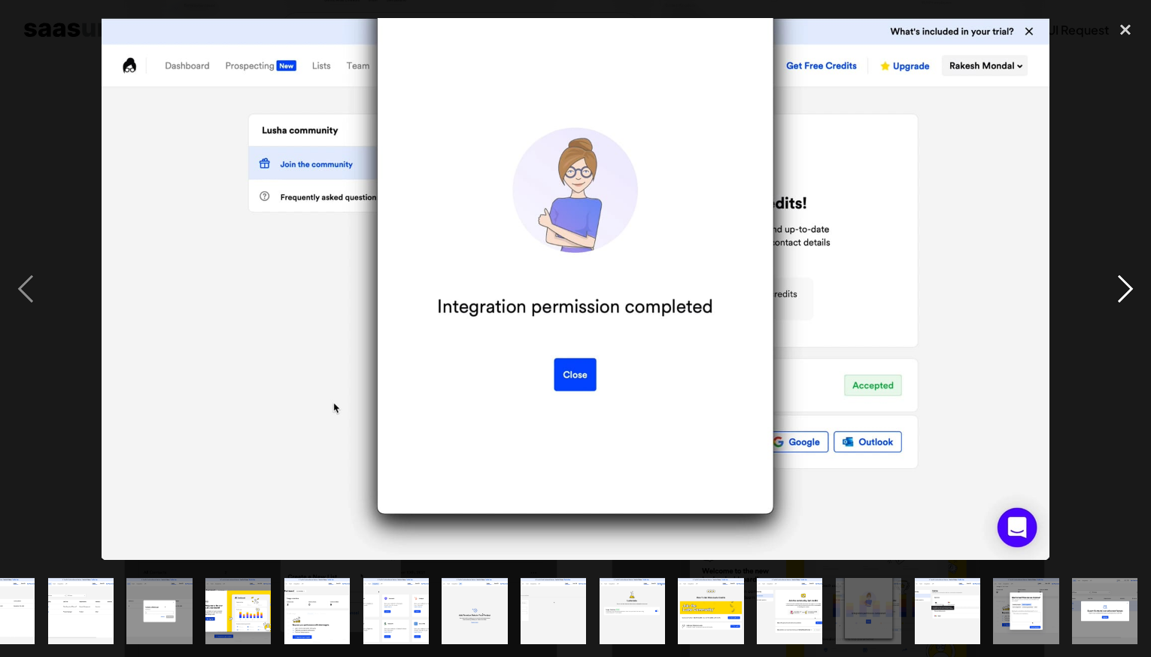
click at [1123, 299] on div "next image" at bounding box center [1125, 288] width 51 height 551
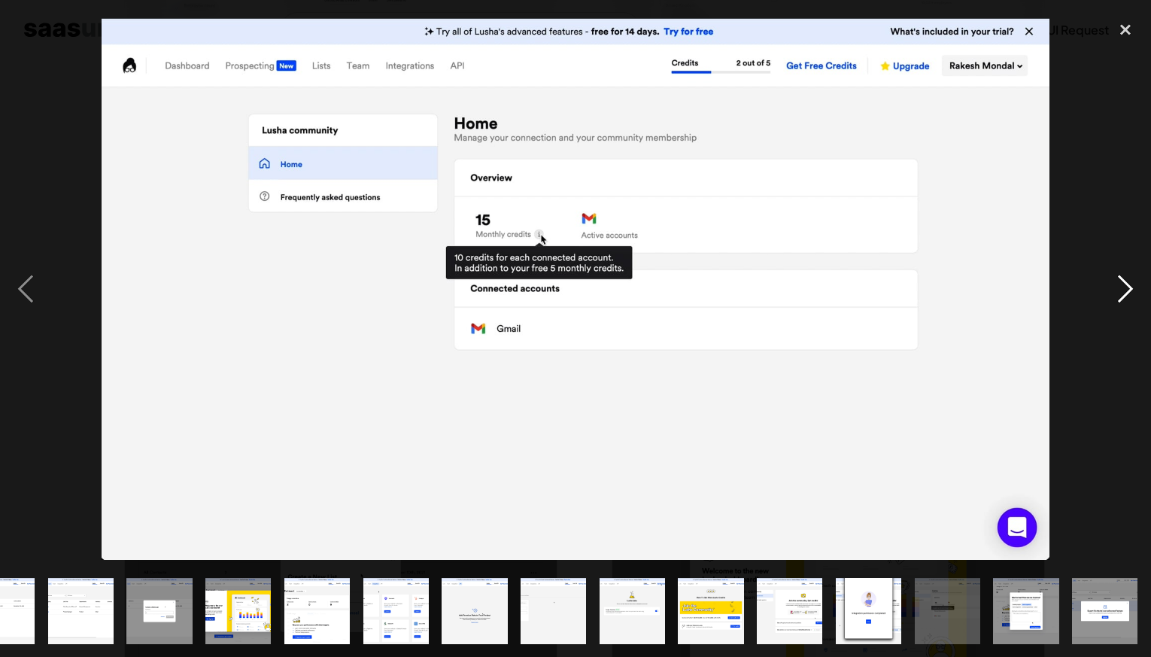
click at [1123, 299] on div "next image" at bounding box center [1125, 288] width 51 height 551
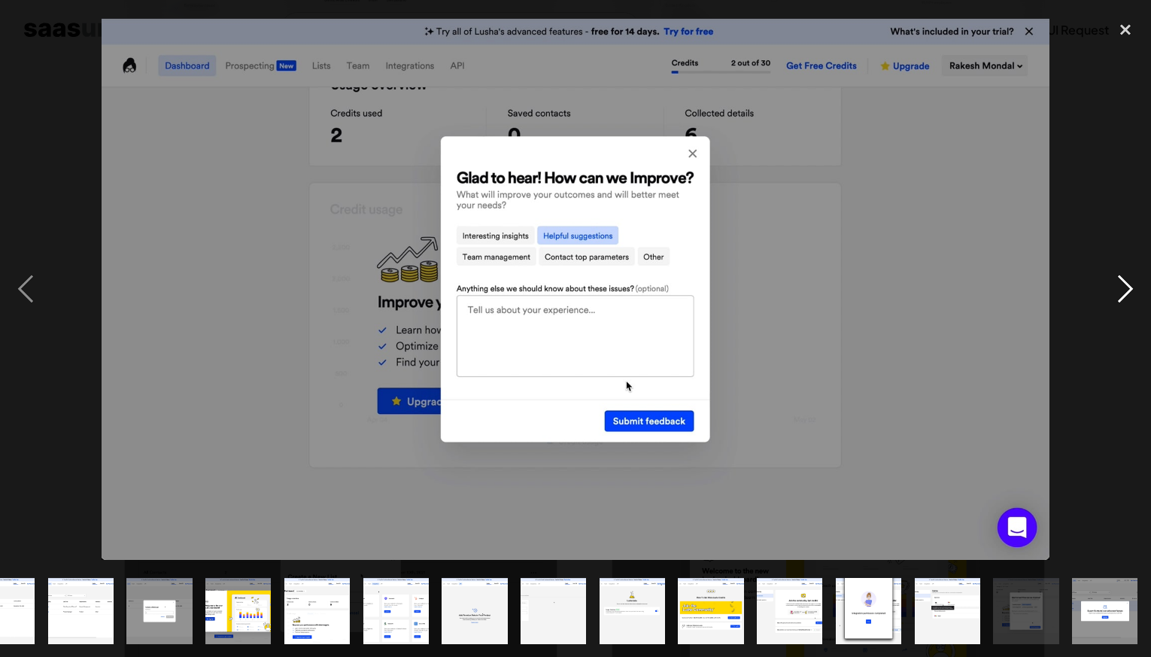
click at [1123, 299] on div "next image" at bounding box center [1125, 288] width 51 height 551
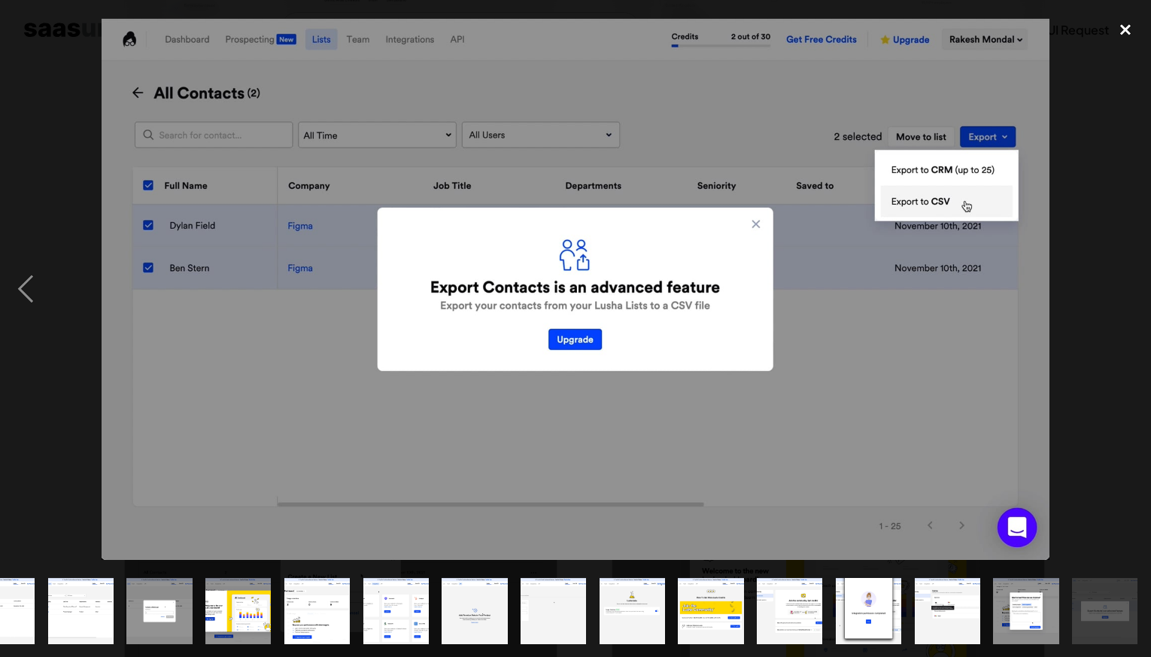
click at [1119, 31] on div "close lightbox" at bounding box center [1125, 29] width 51 height 33
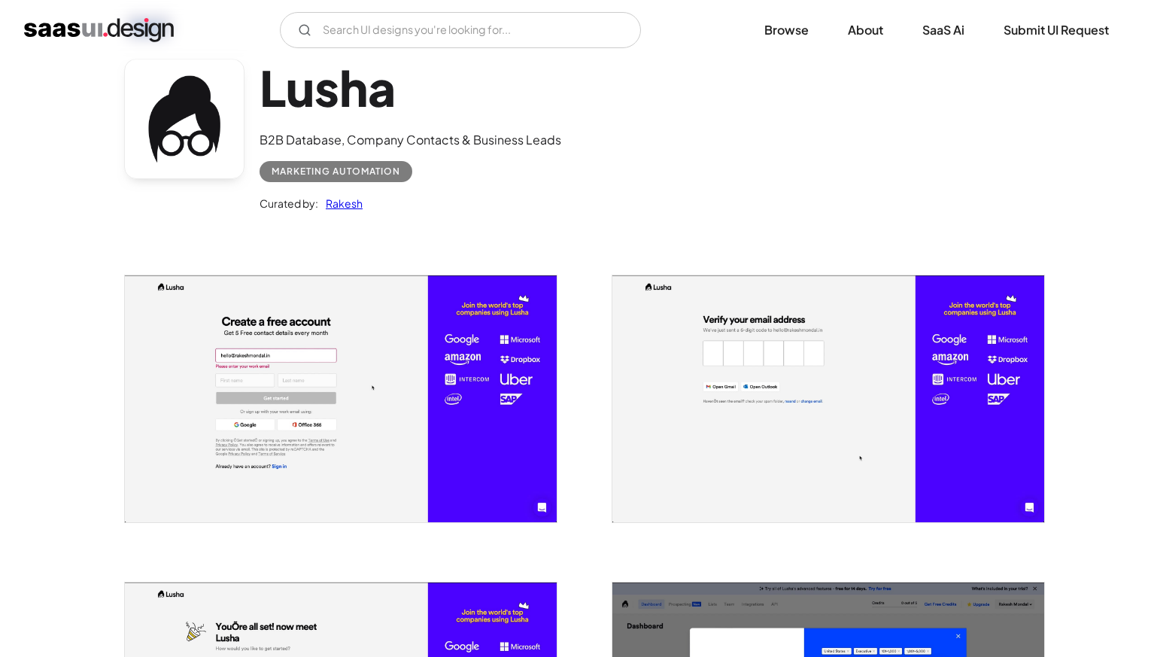
scroll to position [0, 0]
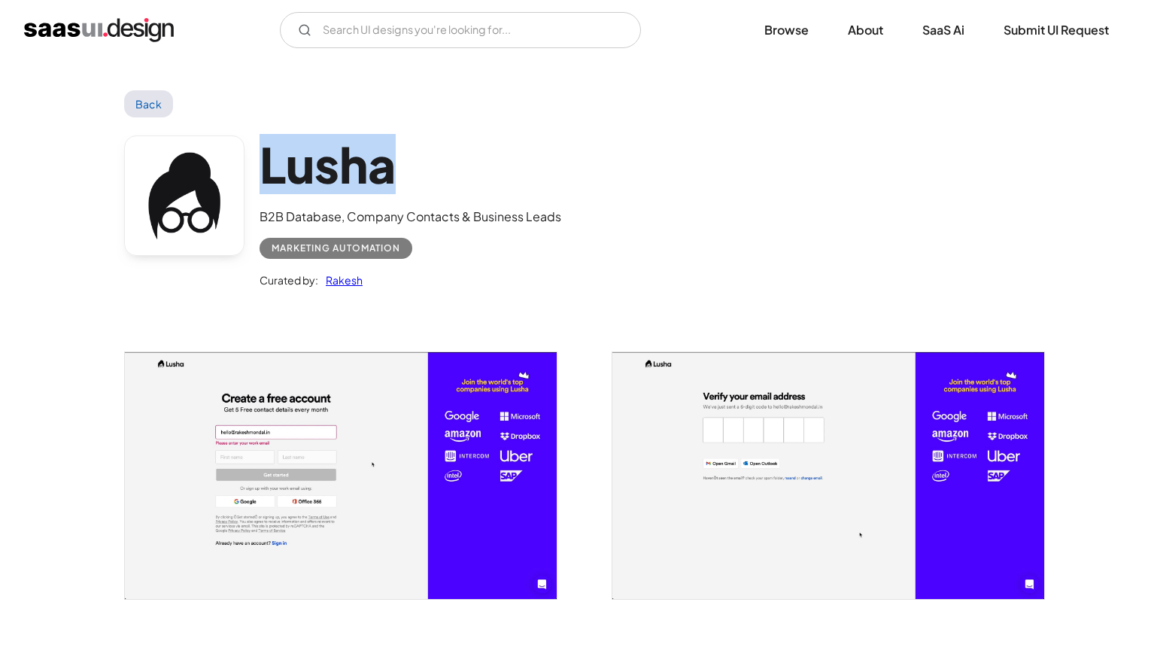
drag, startPoint x: 267, startPoint y: 158, endPoint x: 590, endPoint y: 161, distance: 322.8
click at [548, 160] on h1 "Lusha" at bounding box center [411, 164] width 302 height 58
click at [594, 161] on div "Lusha B2B Database, Company Contacts & Business Leads Marketing Automation Cura…" at bounding box center [575, 215] width 903 height 196
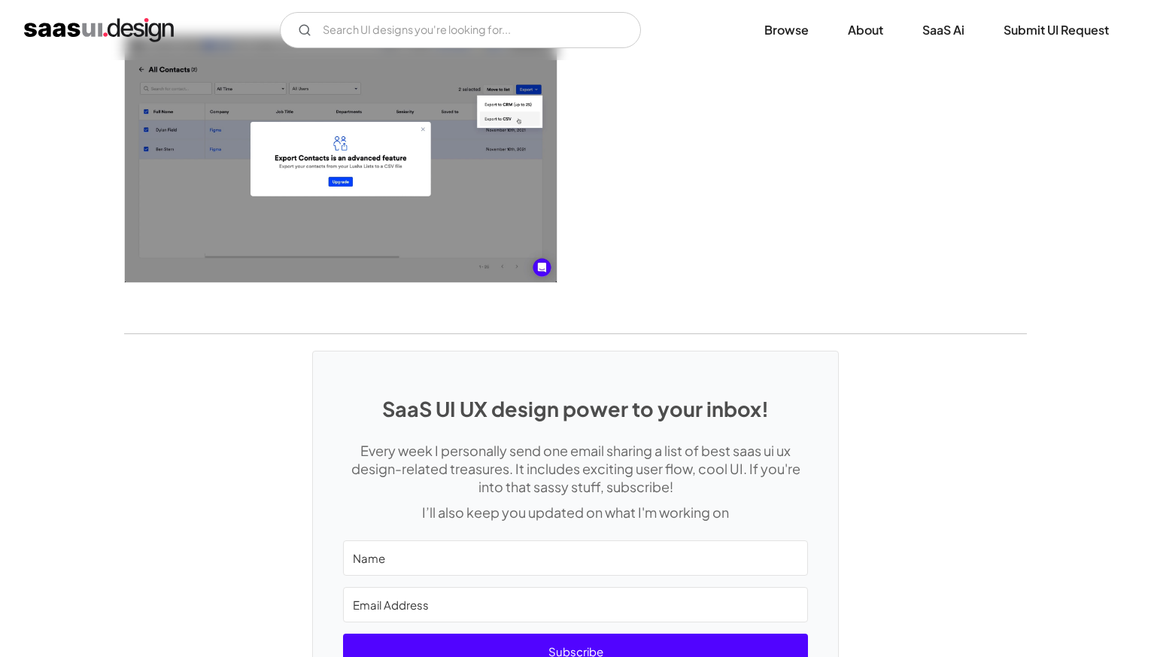
scroll to position [3554, 0]
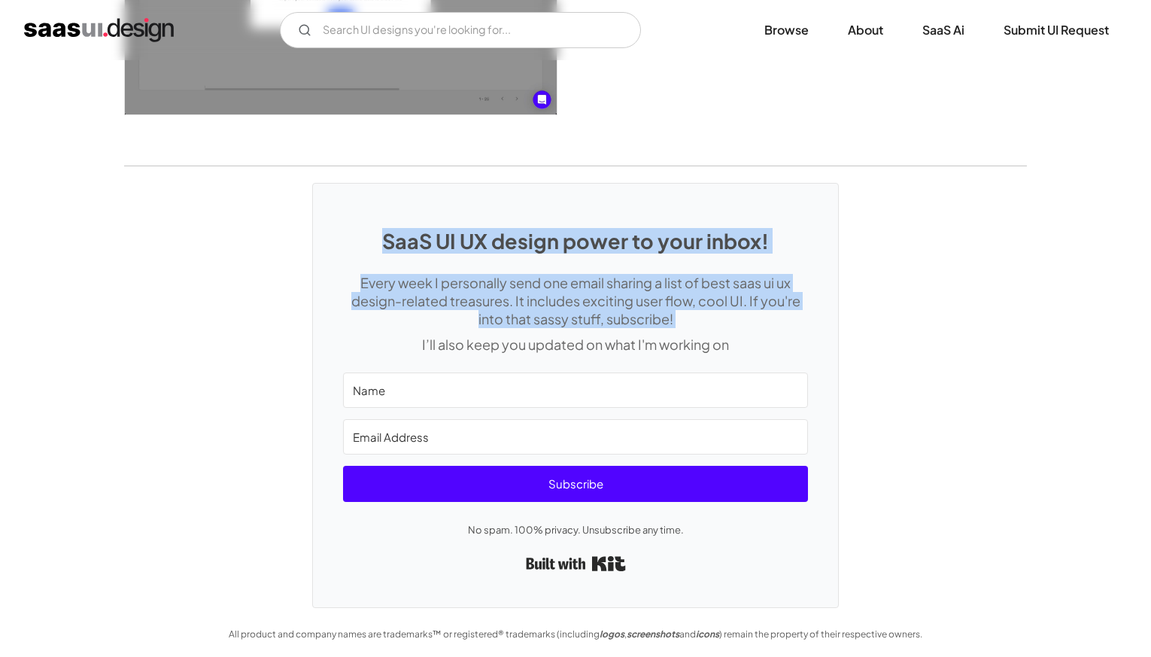
drag, startPoint x: 754, startPoint y: 328, endPoint x: 762, endPoint y: 215, distance: 113.2
click at [762, 215] on div "SaaS UI UX design power to your inbox! Every week I personally send one email s…" at bounding box center [575, 395] width 525 height 423
click at [752, 204] on div at bounding box center [752, 204] width 0 height 0
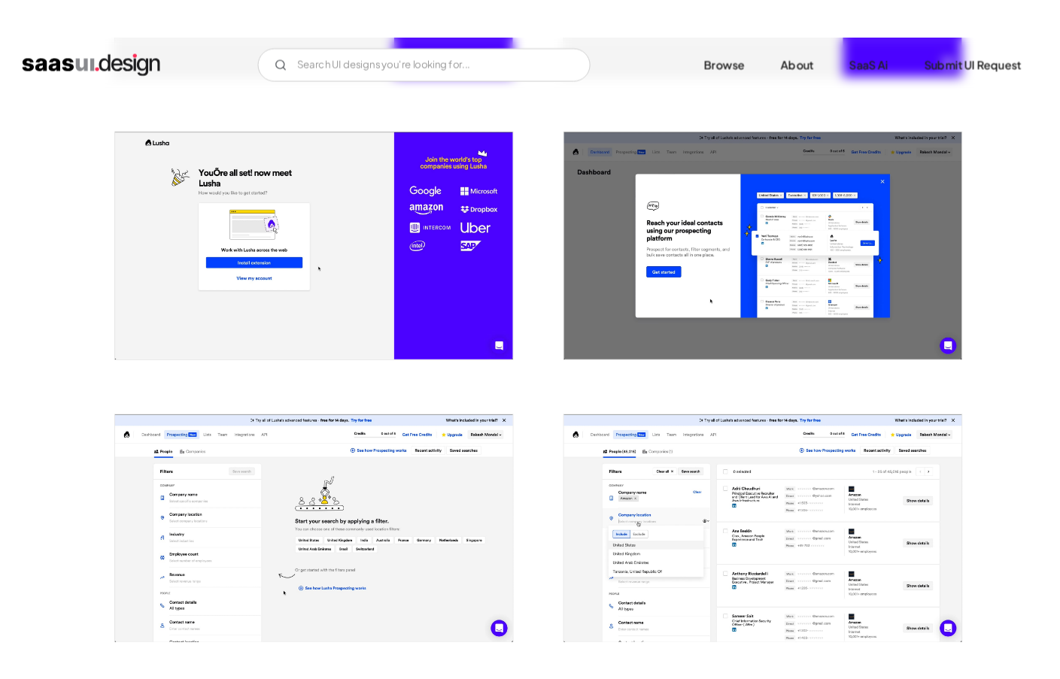
scroll to position [0, 0]
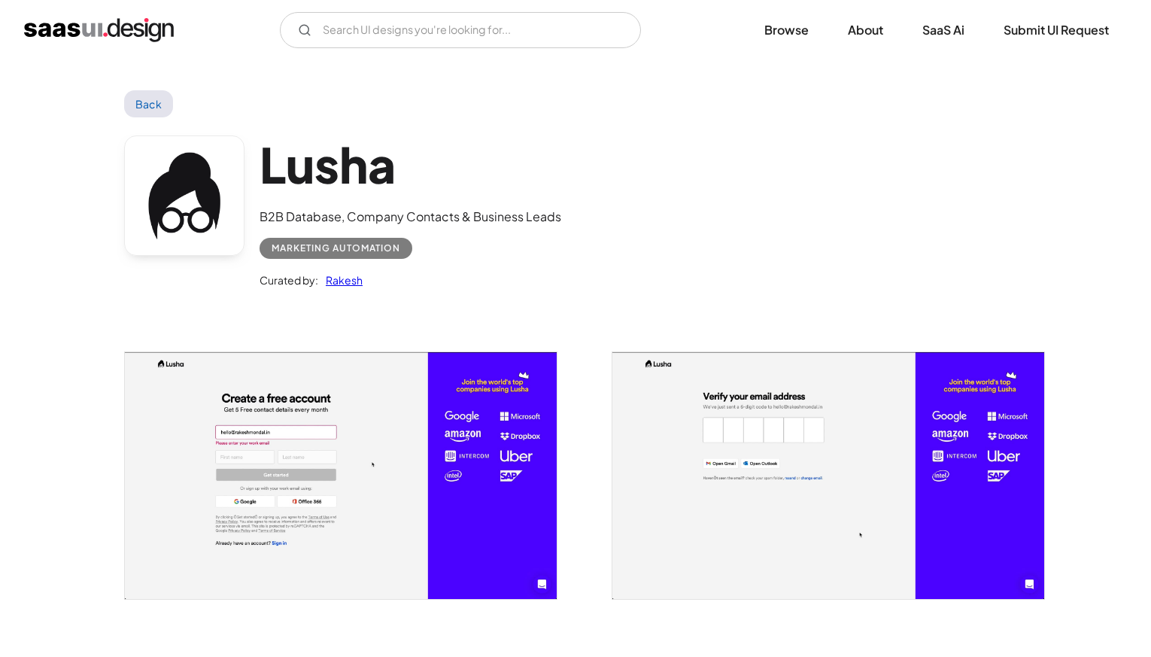
click at [971, 124] on div "Lusha B2B Database, Company Contacts & Business Leads Marketing Automation Cura…" at bounding box center [575, 215] width 903 height 196
drag, startPoint x: 448, startPoint y: 245, endPoint x: 265, endPoint y: 246, distance: 182.8
click at [265, 246] on div "Marketing Automation" at bounding box center [411, 242] width 302 height 33
click at [265, 246] on div "Marketing Automation" at bounding box center [336, 248] width 153 height 21
drag, startPoint x: 482, startPoint y: 144, endPoint x: 225, endPoint y: 158, distance: 257.0
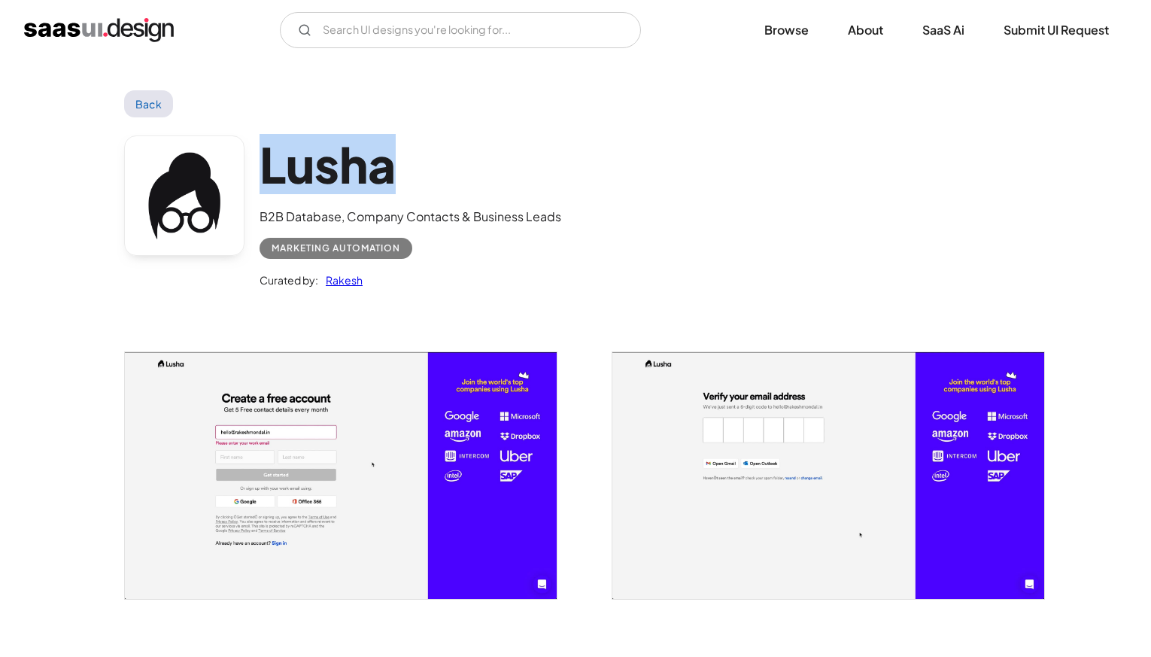
click at [225, 158] on div "Lusha B2B Database, Company Contacts & Business Leads Marketing Automation Cura…" at bounding box center [575, 215] width 903 height 196
click at [384, 102] on div "Back" at bounding box center [575, 103] width 903 height 27
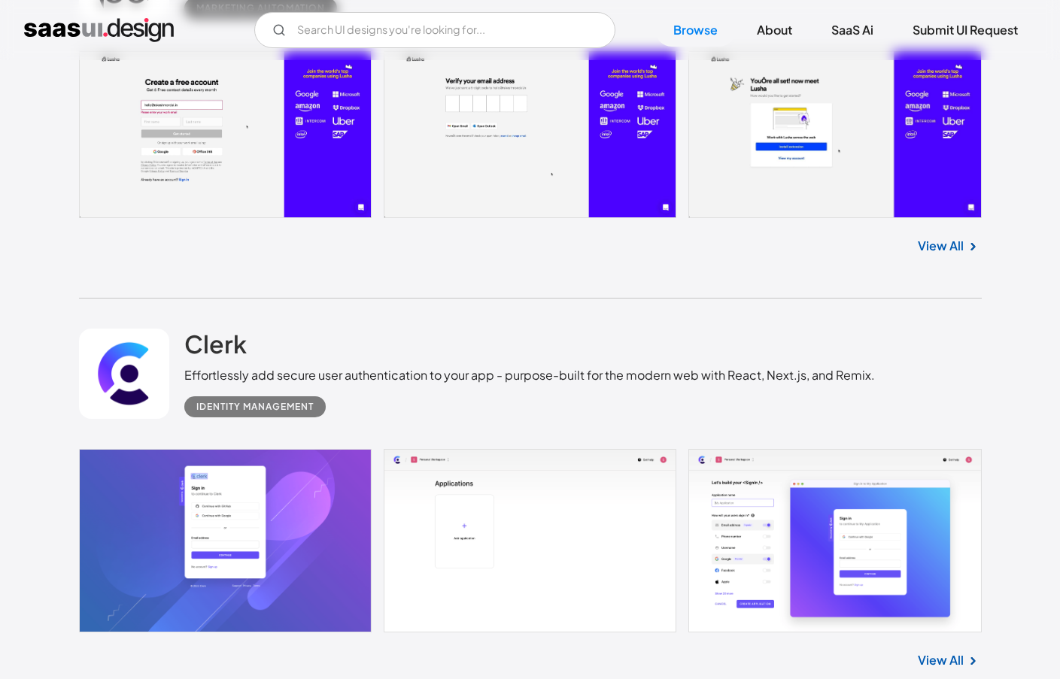
scroll to position [4234, 0]
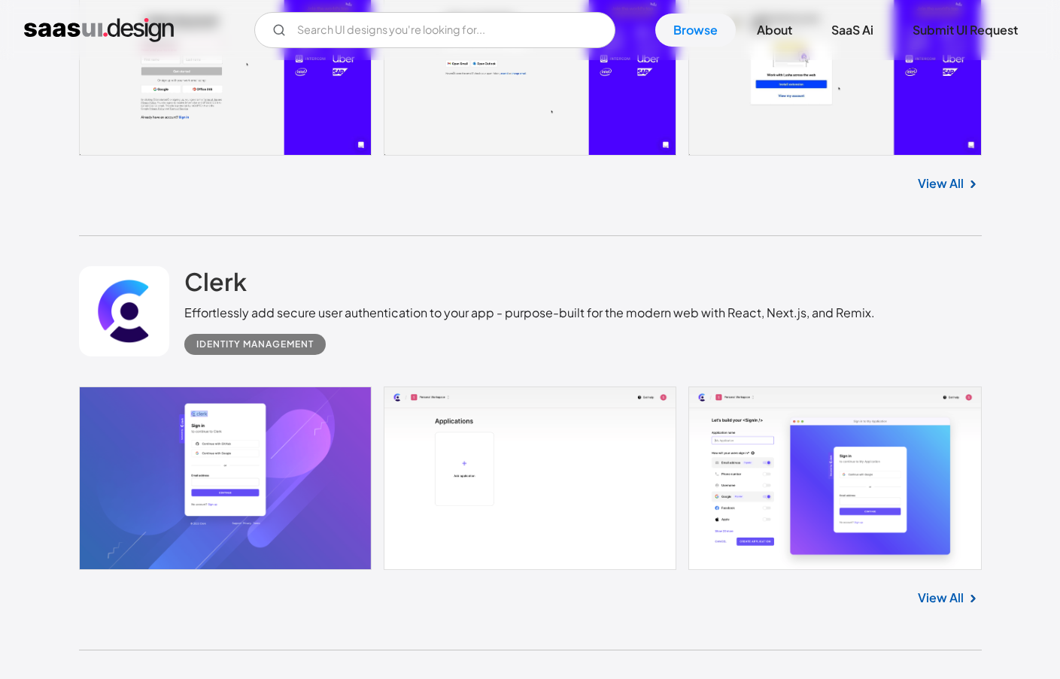
click at [936, 387] on link at bounding box center [530, 479] width 903 height 184
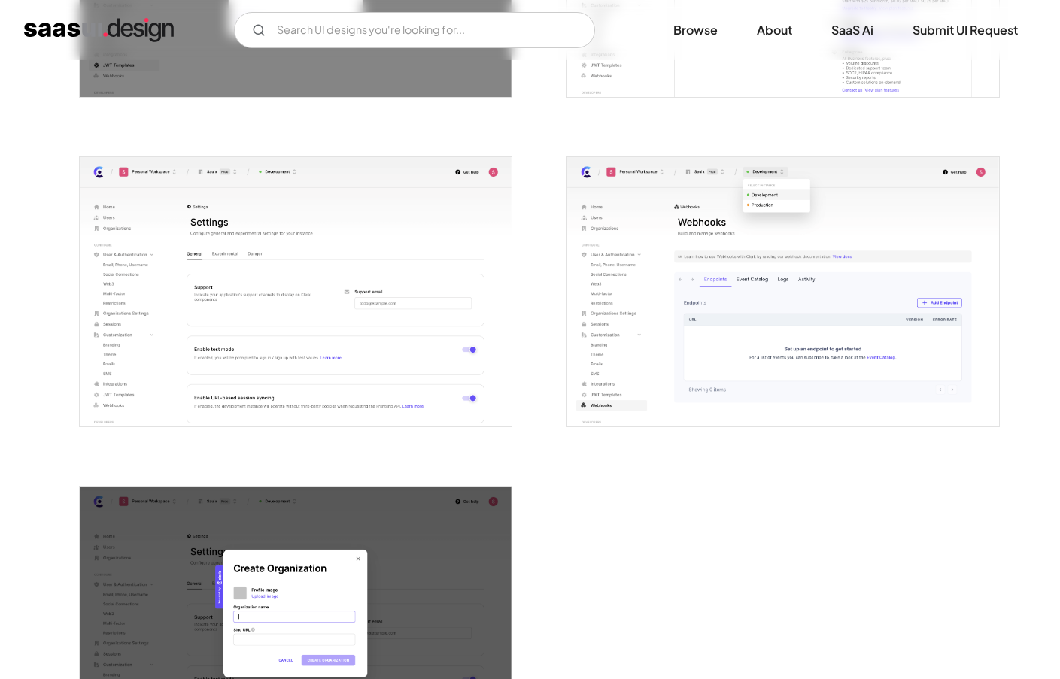
scroll to position [3612, 0]
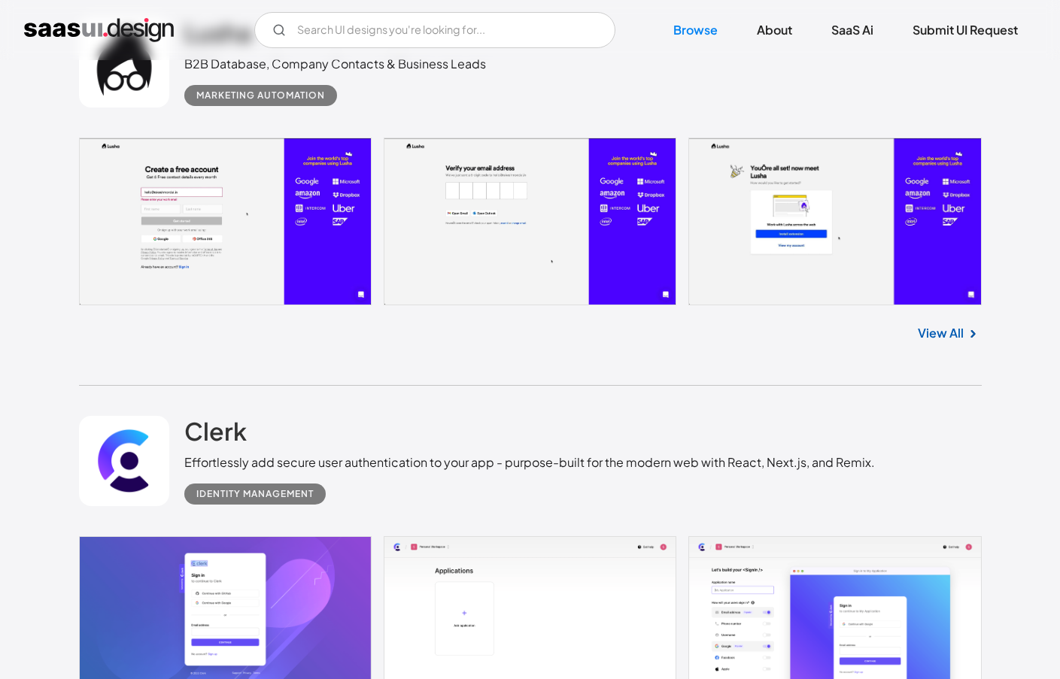
scroll to position [4085, 0]
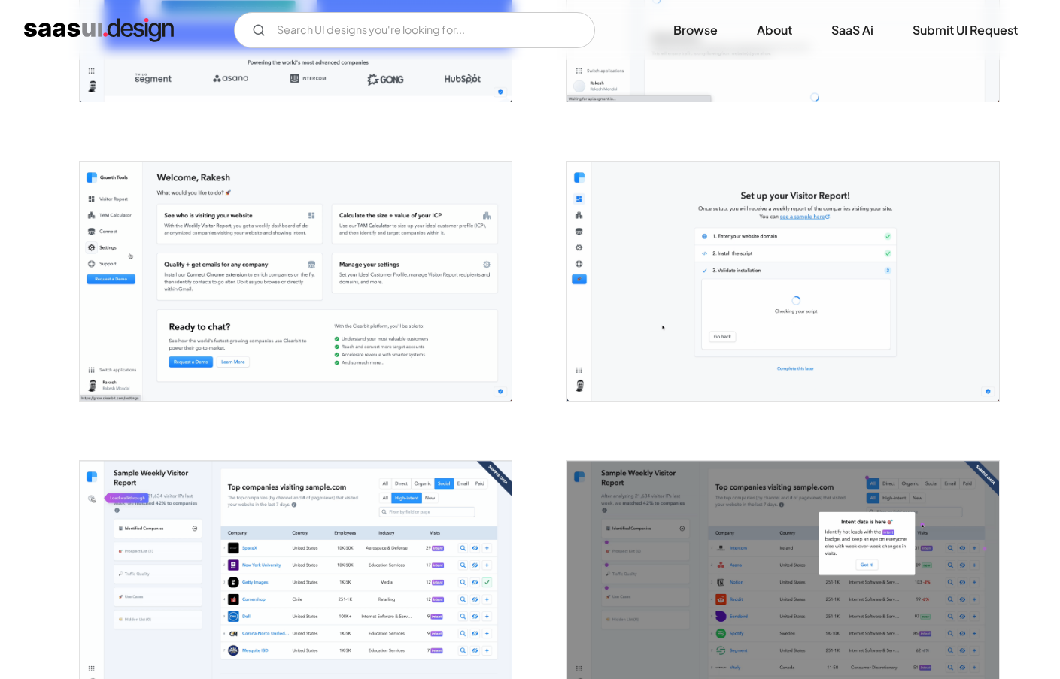
scroll to position [2320, 0]
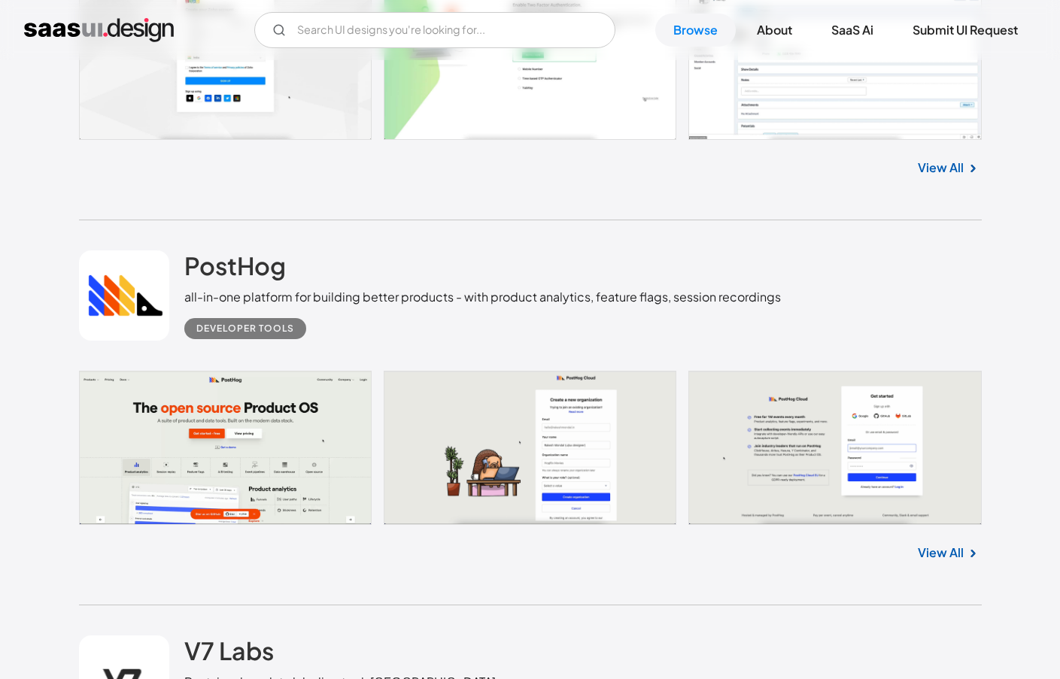
scroll to position [5453, 0]
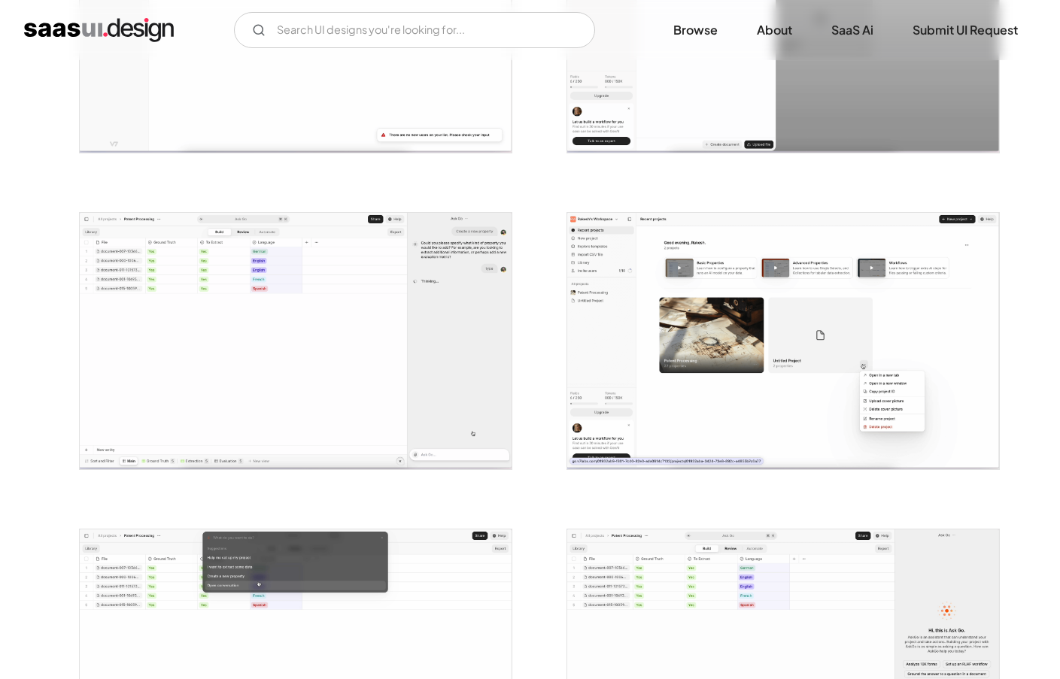
scroll to position [2104, 0]
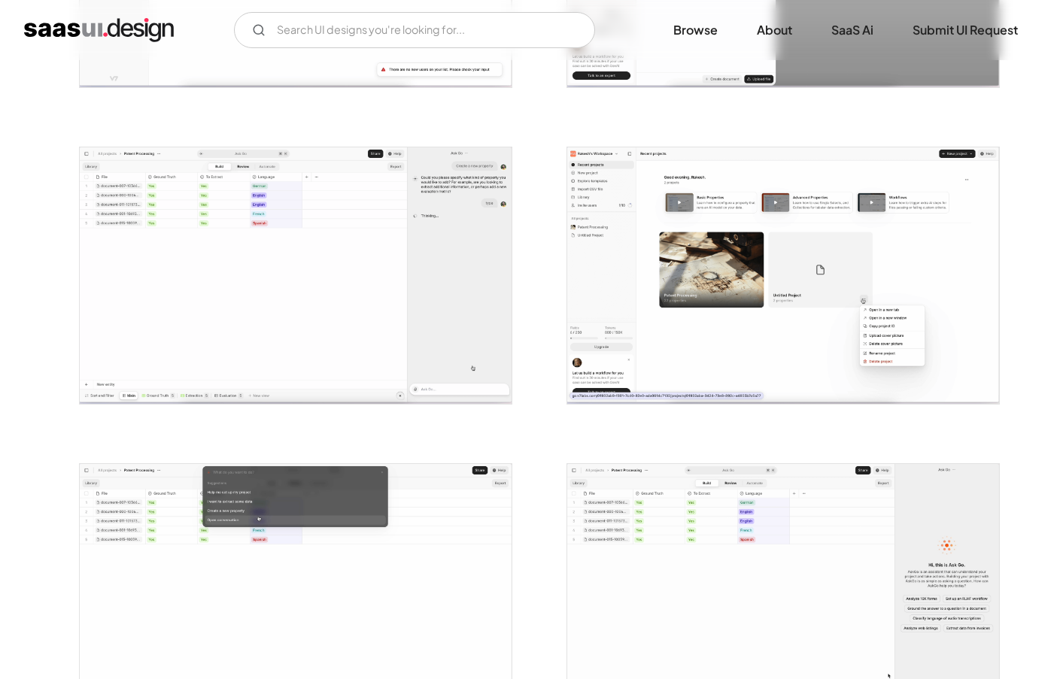
click at [725, 345] on img "open lightbox" at bounding box center [783, 275] width 432 height 257
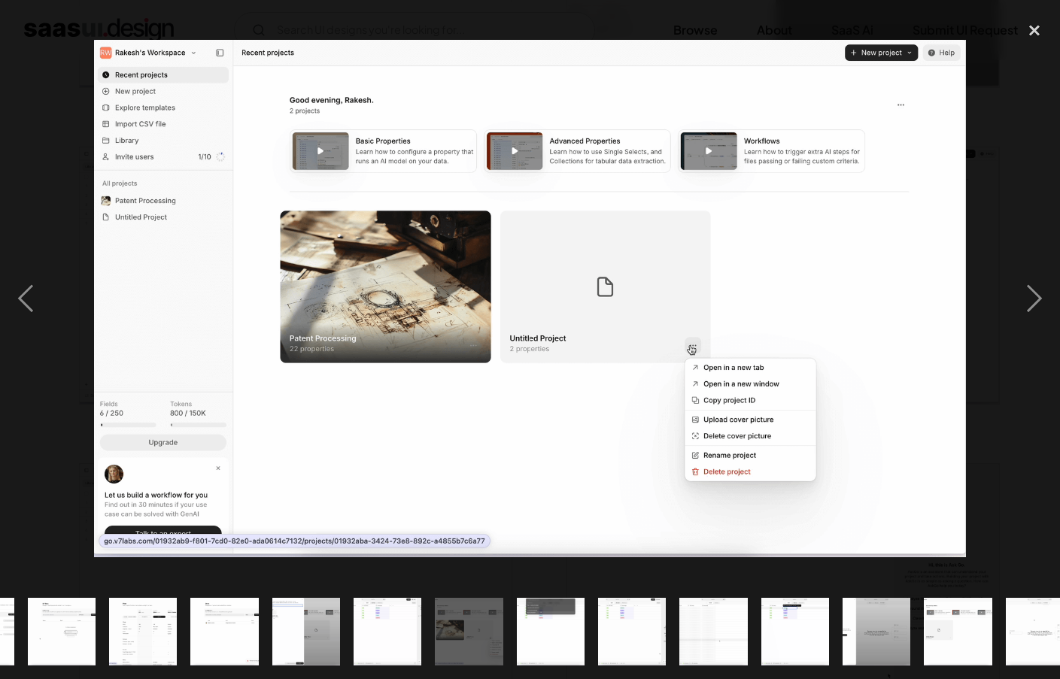
scroll to position [0, 665]
